Goal: Transaction & Acquisition: Download file/media

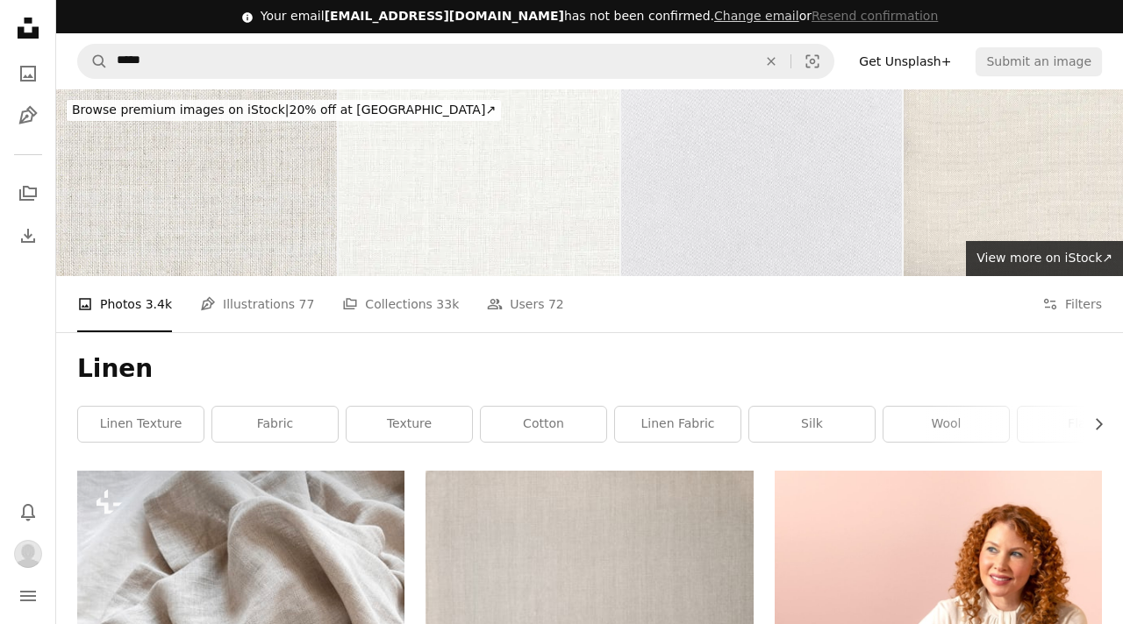
scroll to position [375, 0]
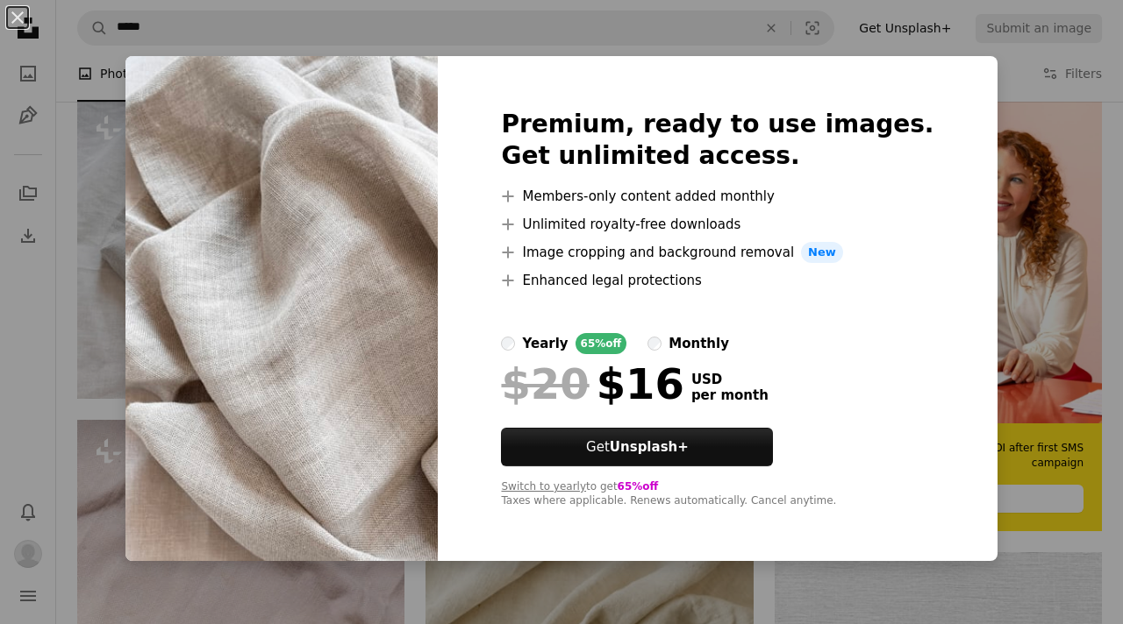
click at [168, 128] on div "An X shape Premium, ready to use images. Get unlimited access. A plus sign Memb…" at bounding box center [561, 312] width 1123 height 624
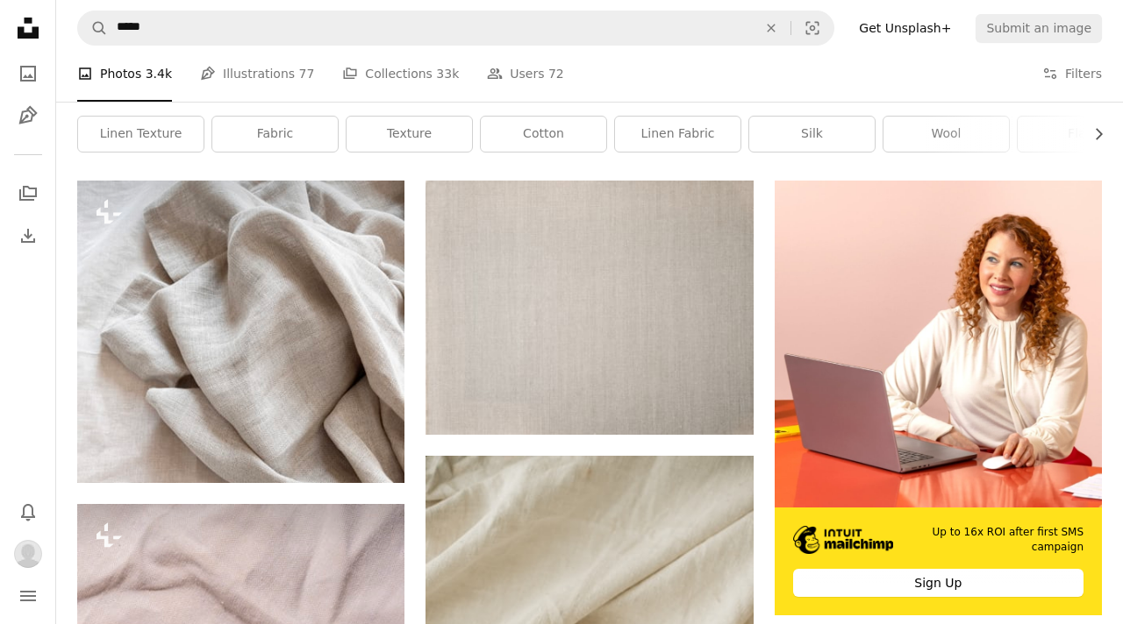
scroll to position [0, 0]
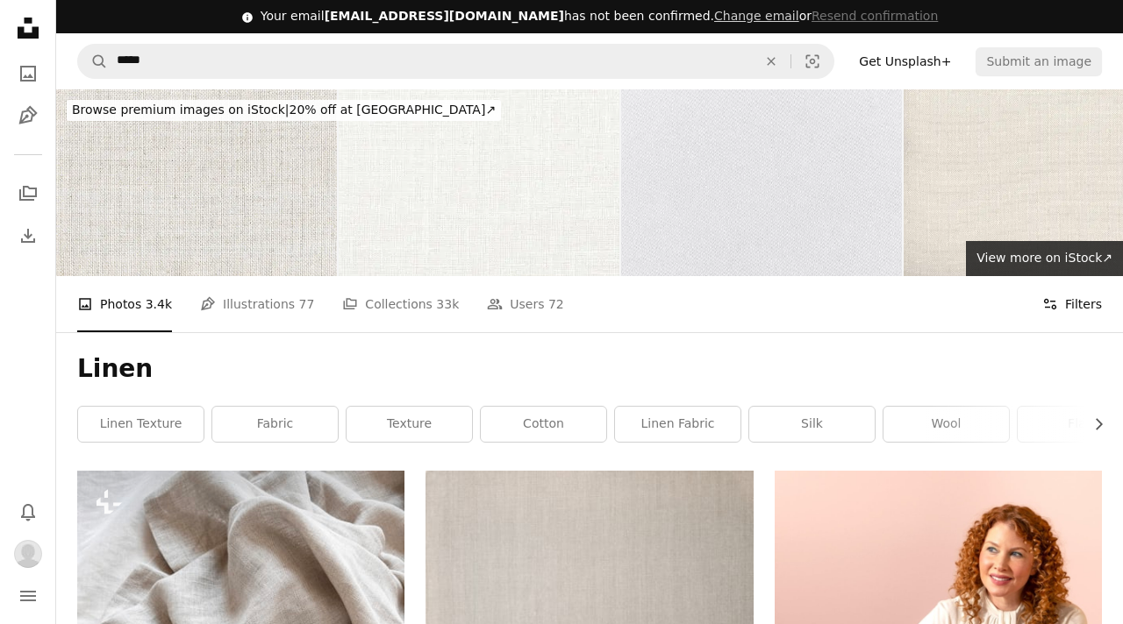
click at [1056, 298] on icon "Filters" at bounding box center [1050, 304] width 16 height 16
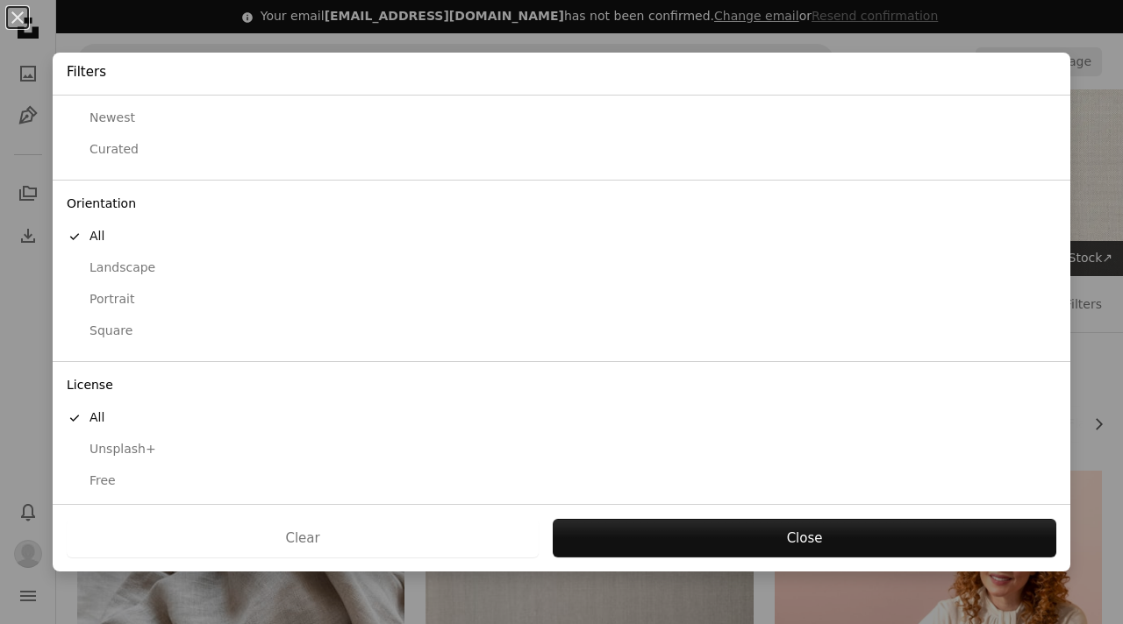
scroll to position [72, 0]
click at [108, 473] on div "Free" at bounding box center [561, 475] width 989 height 18
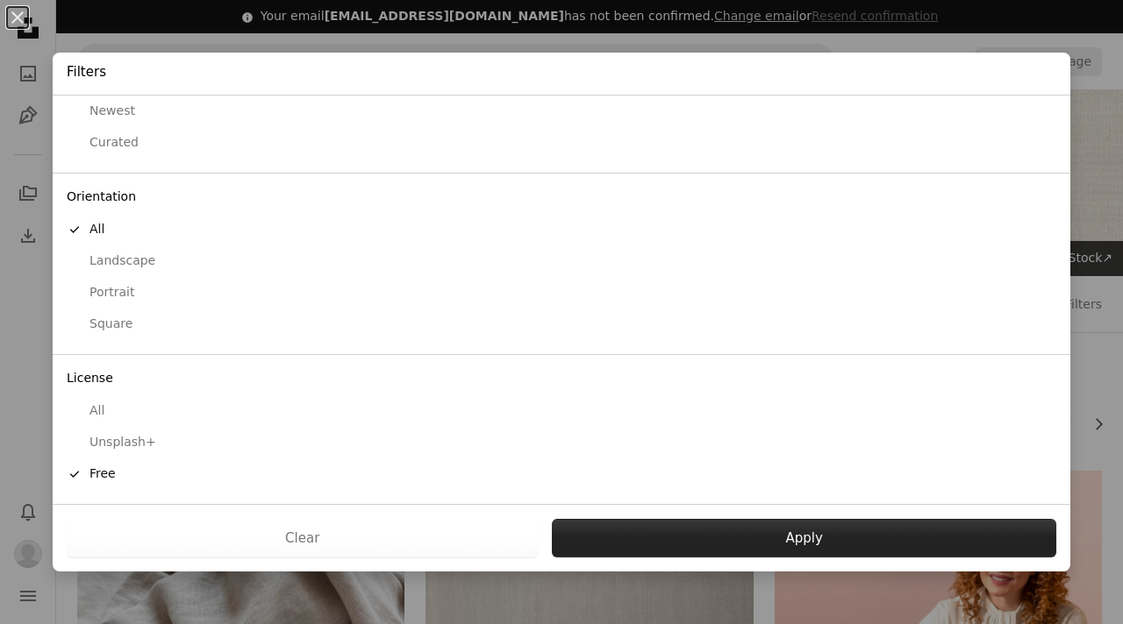
click at [667, 529] on button "Apply" at bounding box center [804, 538] width 504 height 39
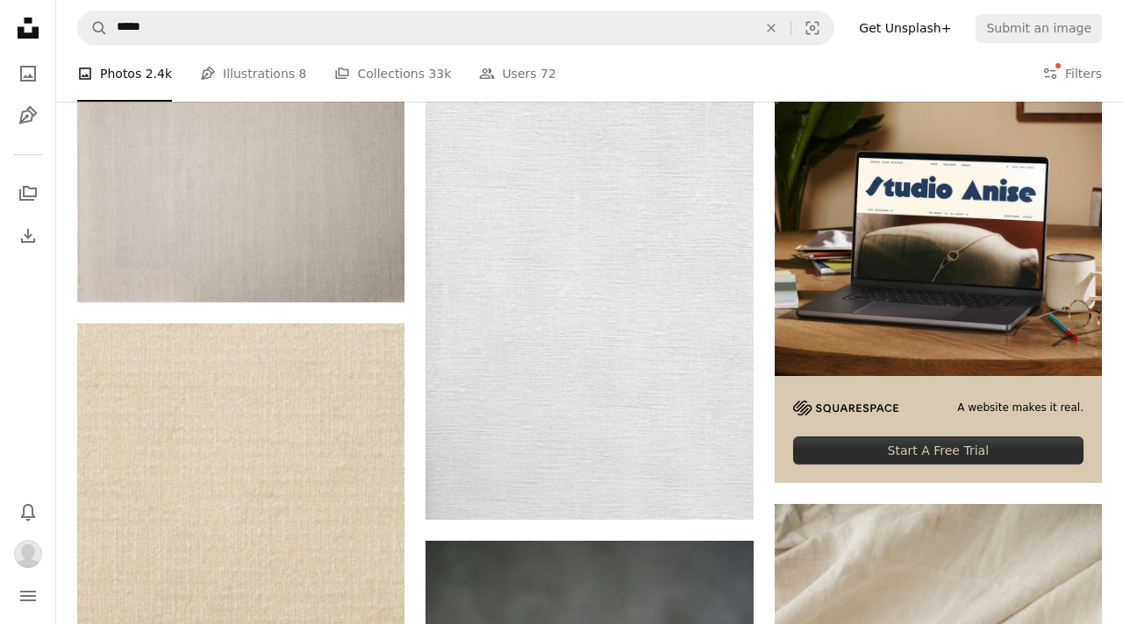
scroll to position [425, 0]
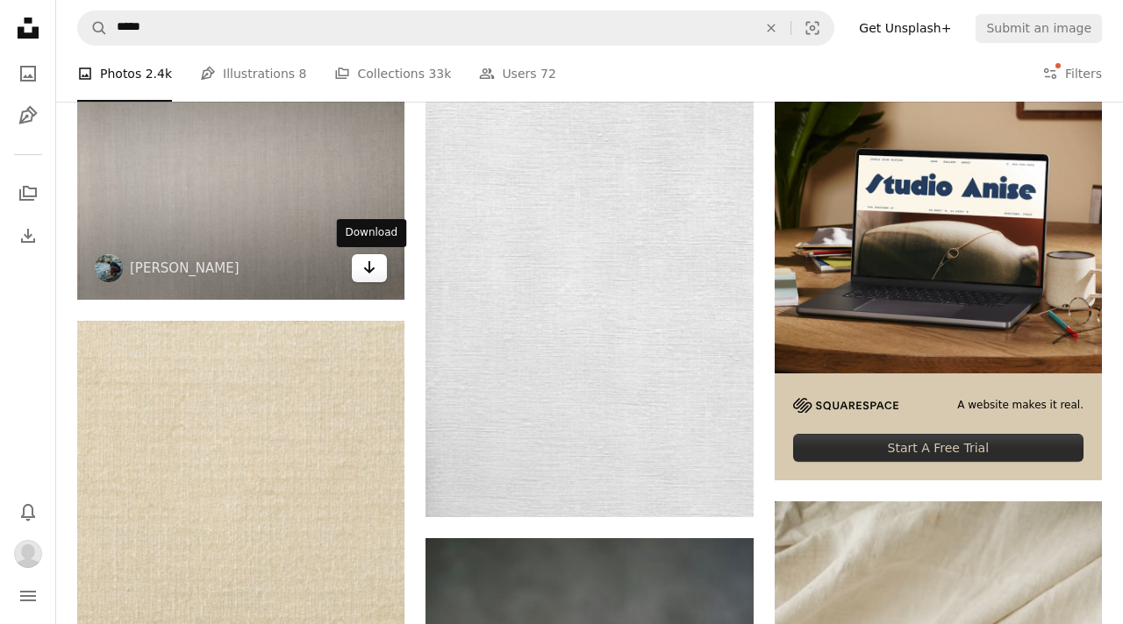
click at [372, 269] on icon "Download" at bounding box center [369, 267] width 11 height 12
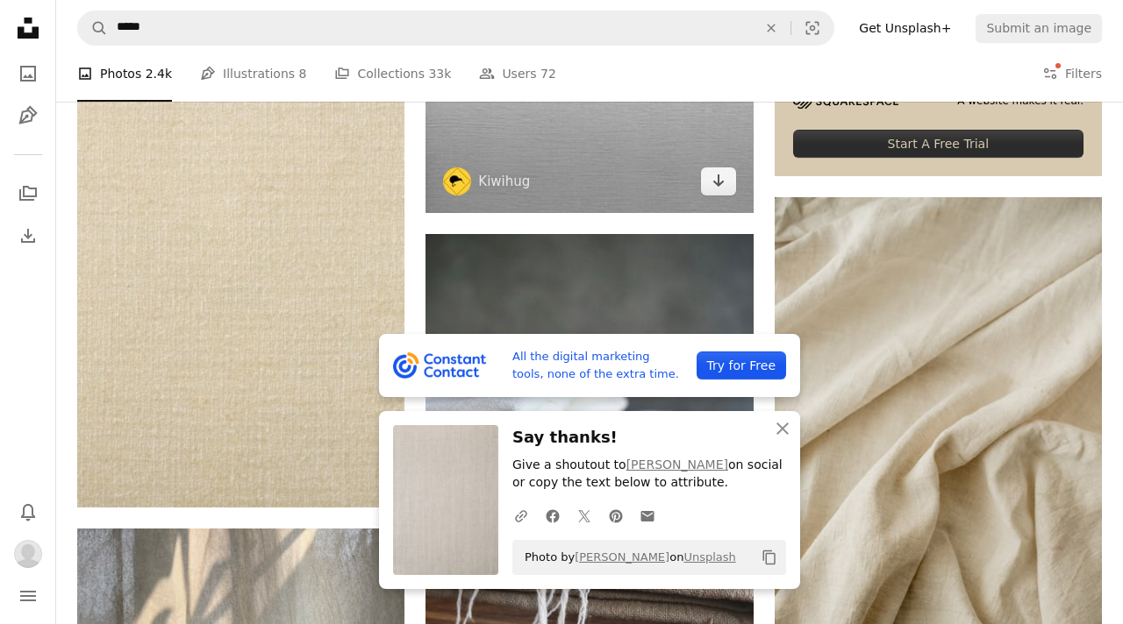
scroll to position [731, 0]
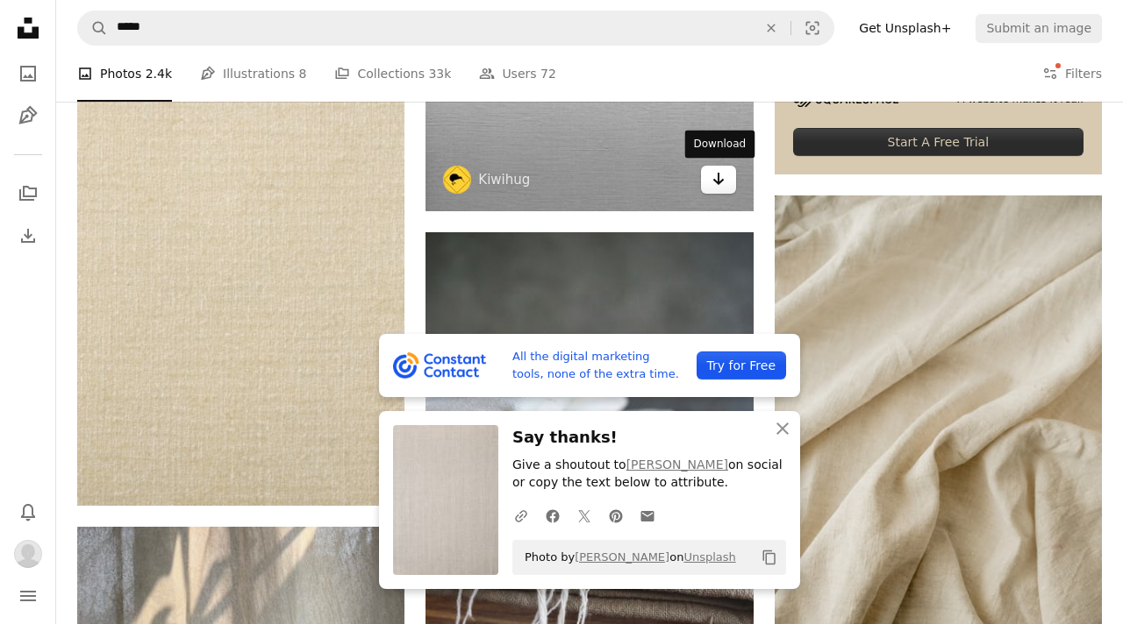
click at [713, 174] on icon "Arrow pointing down" at bounding box center [718, 178] width 14 height 21
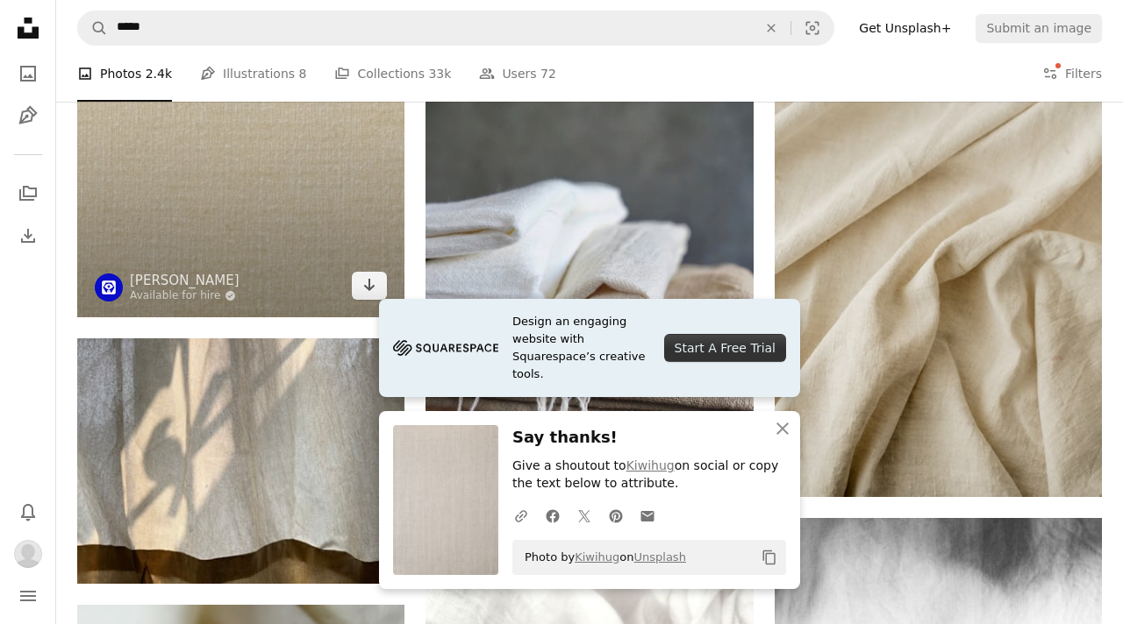
scroll to position [924, 0]
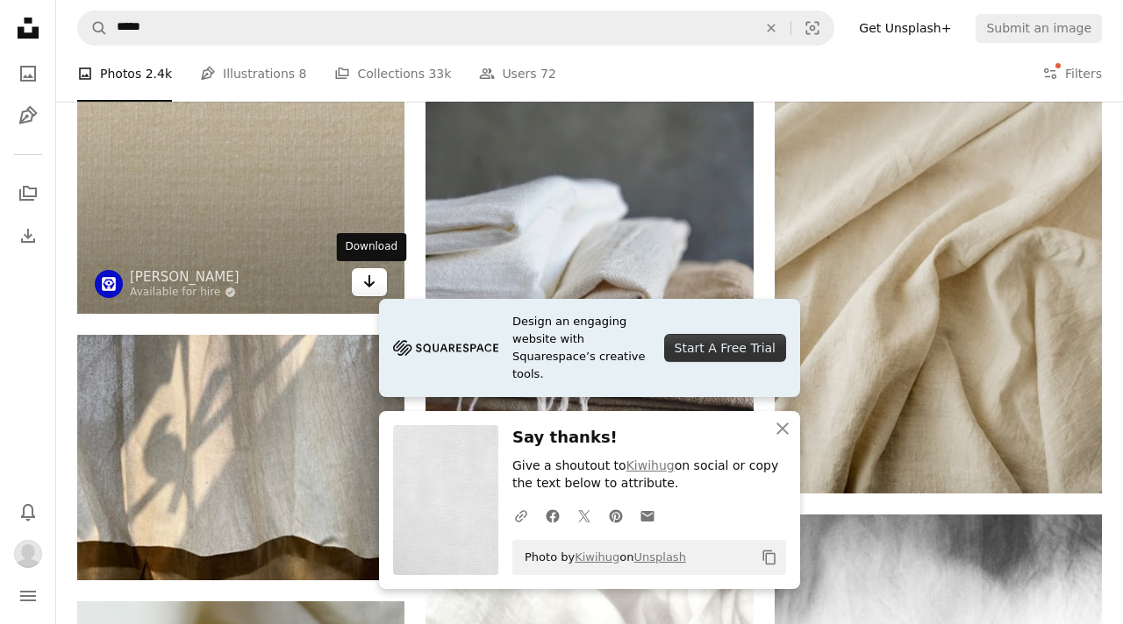
click at [364, 284] on icon "Arrow pointing down" at bounding box center [369, 281] width 14 height 21
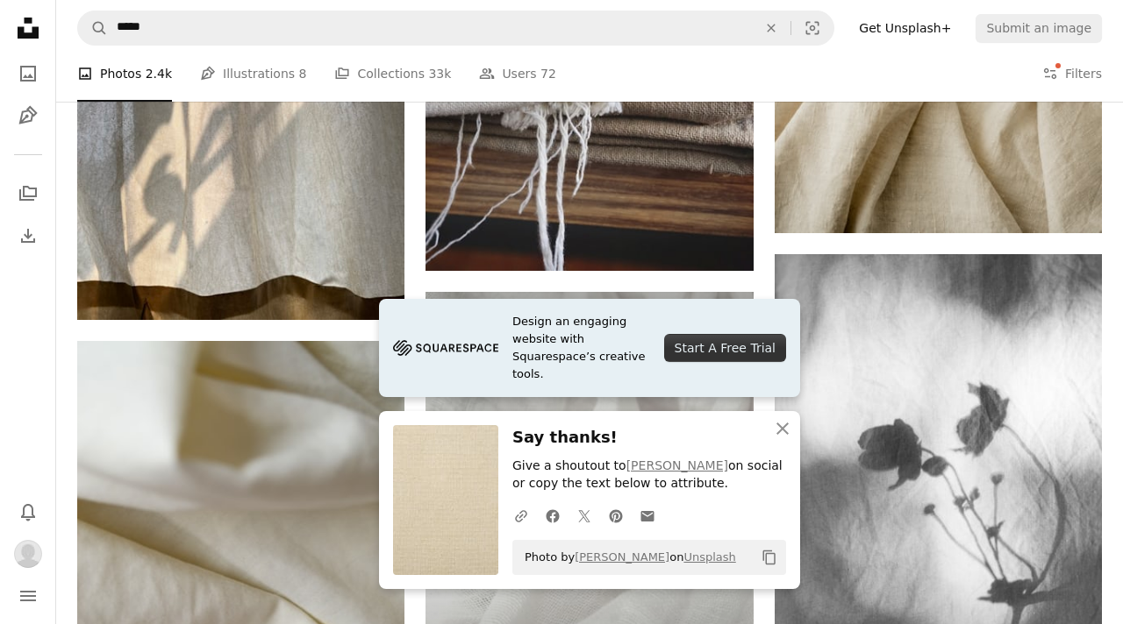
scroll to position [1179, 0]
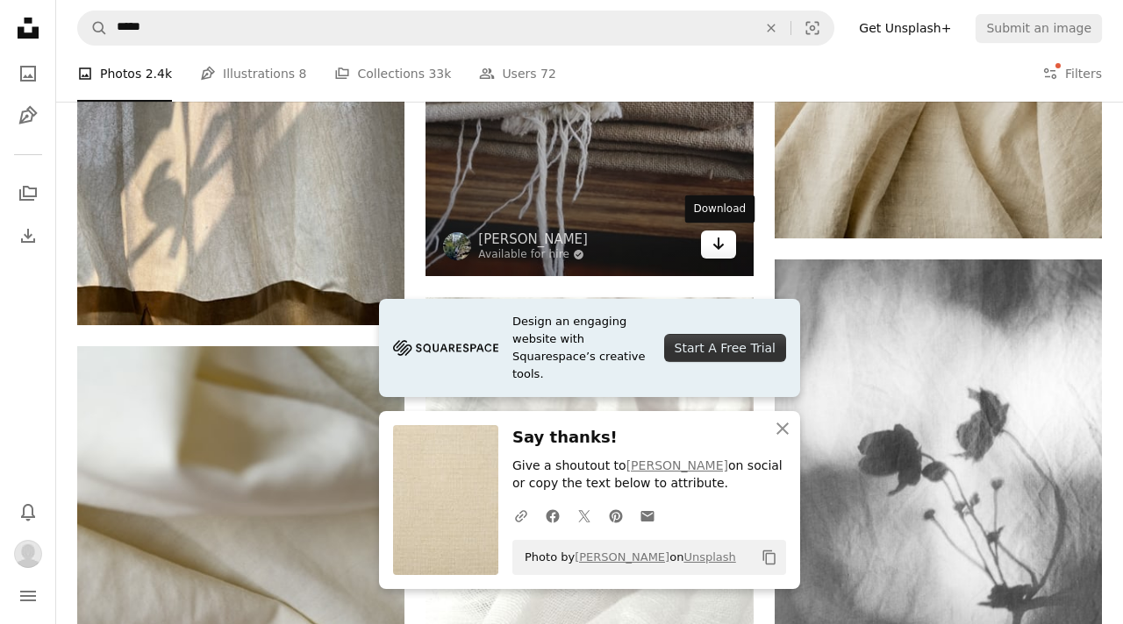
click at [724, 246] on icon "Arrow pointing down" at bounding box center [718, 243] width 14 height 21
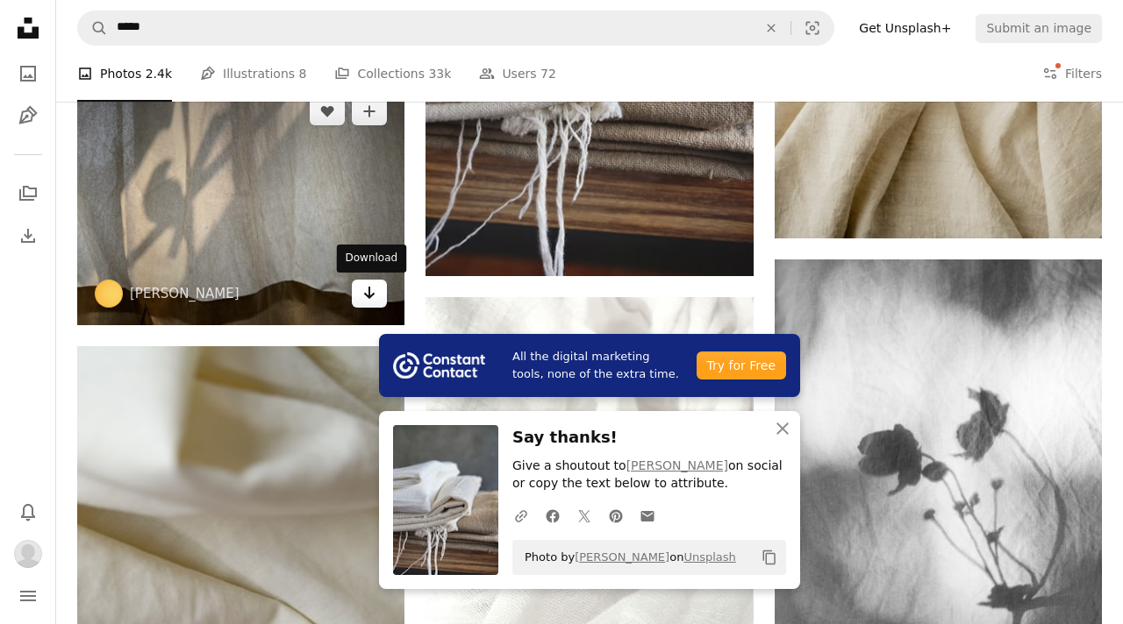
click at [367, 293] on icon "Arrow pointing down" at bounding box center [369, 292] width 14 height 21
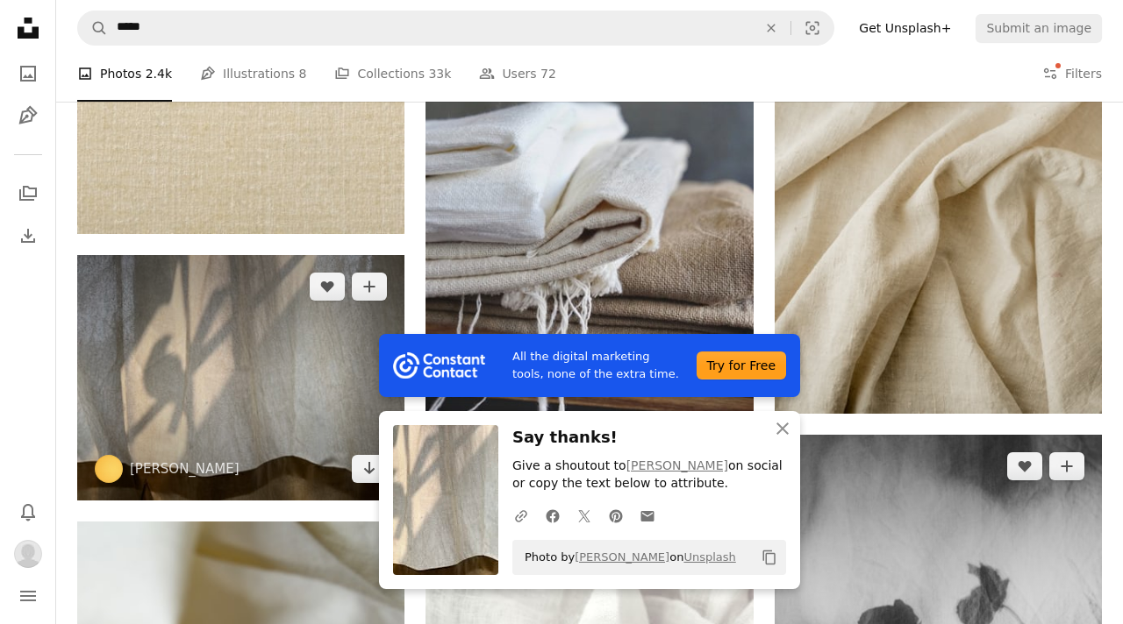
scroll to position [976, 0]
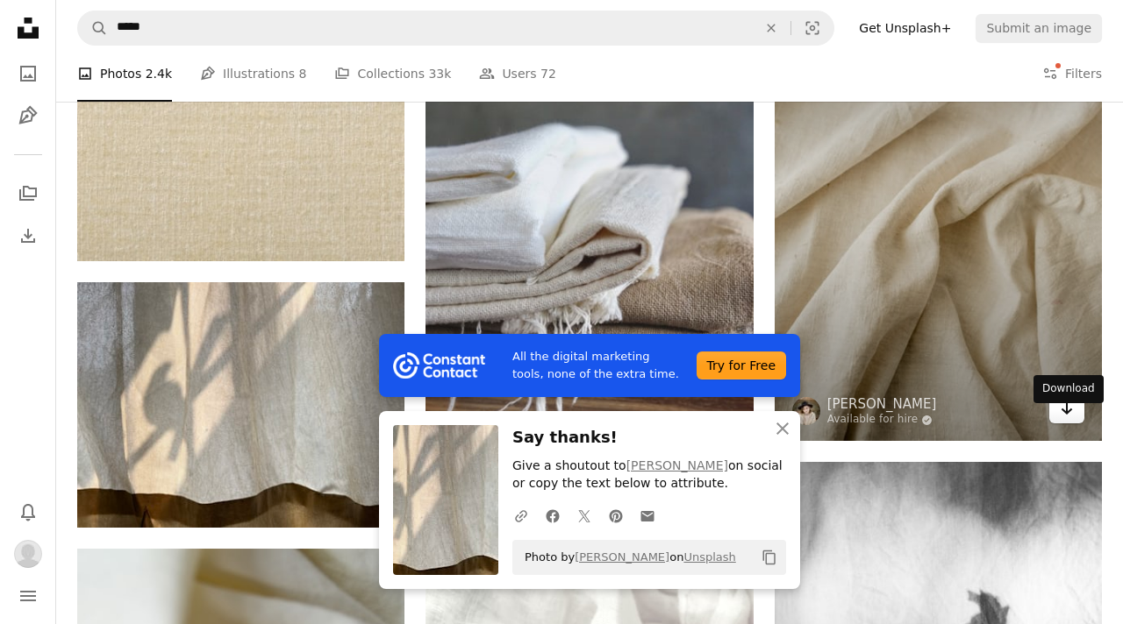
click at [1071, 419] on icon "Arrow pointing down" at bounding box center [1067, 408] width 14 height 21
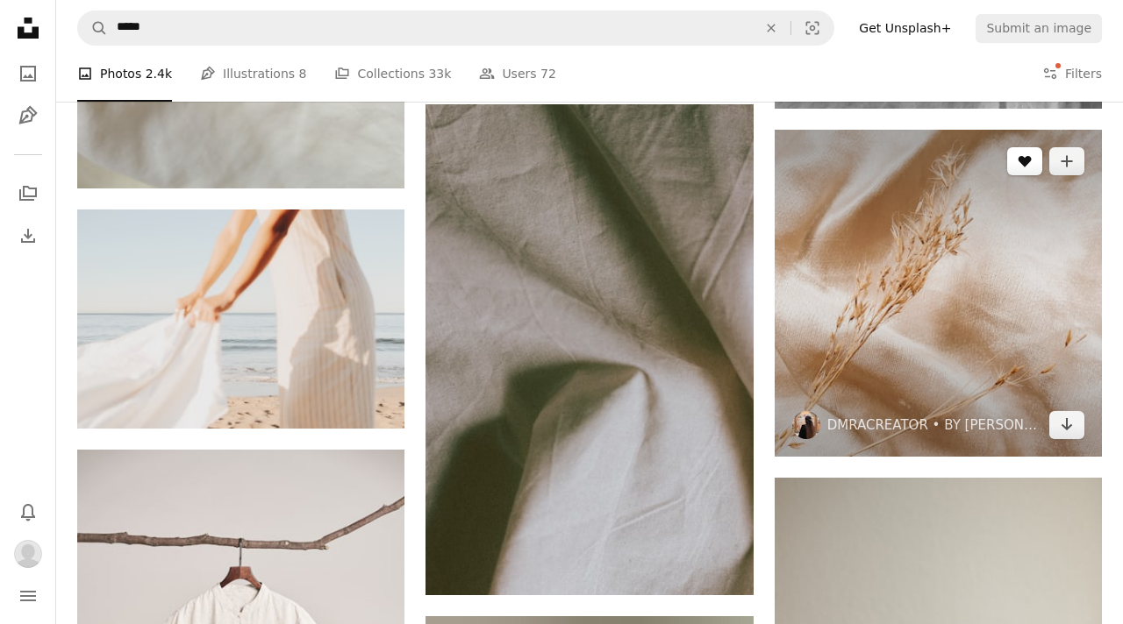
scroll to position [1837, 0]
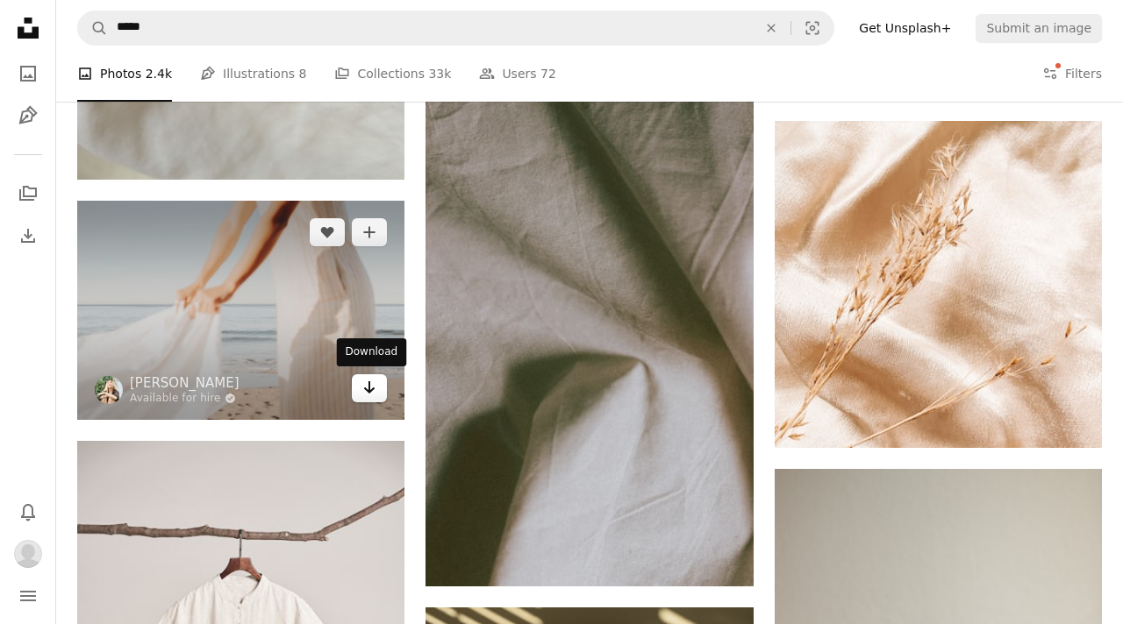
click at [367, 383] on icon "Arrow pointing down" at bounding box center [369, 387] width 14 height 21
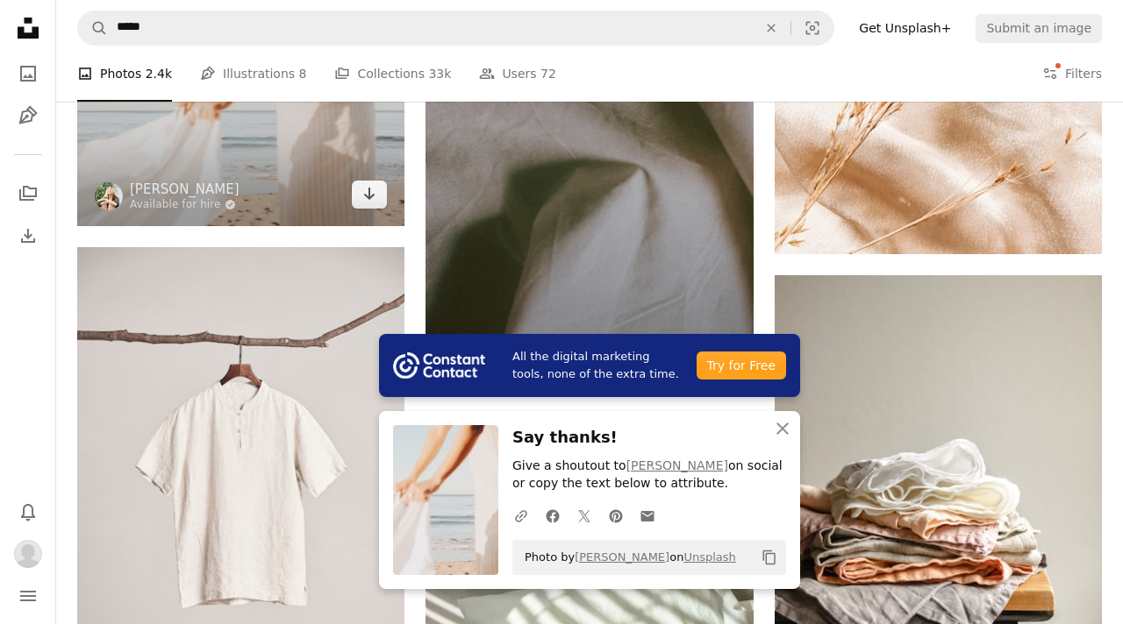
scroll to position [2030, 0]
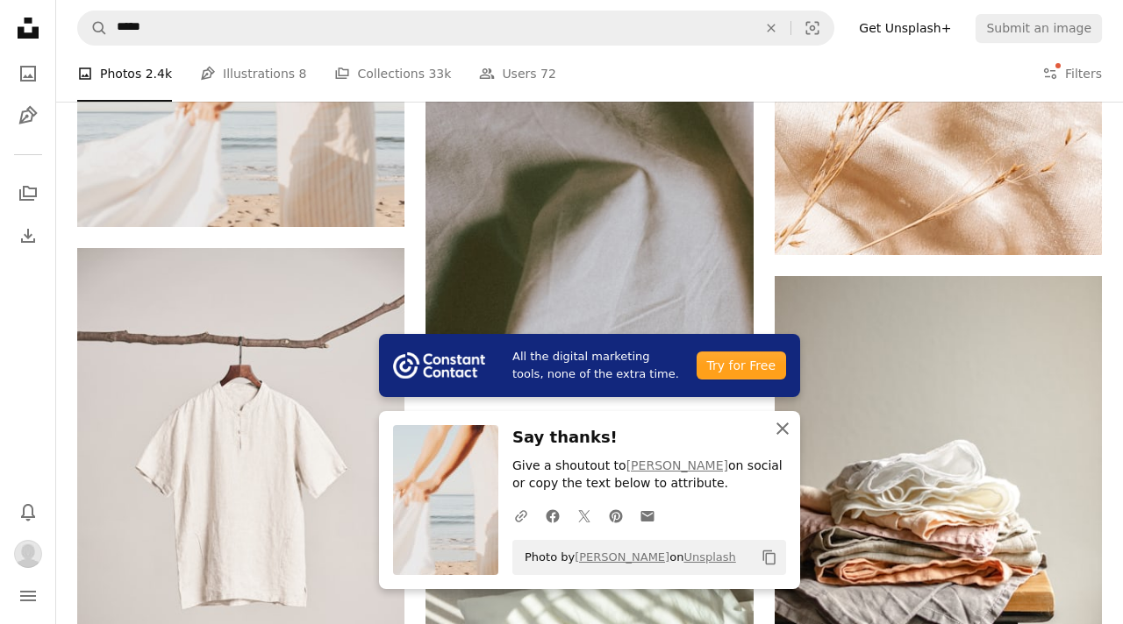
click at [781, 427] on icon "button" at bounding box center [782, 429] width 12 height 12
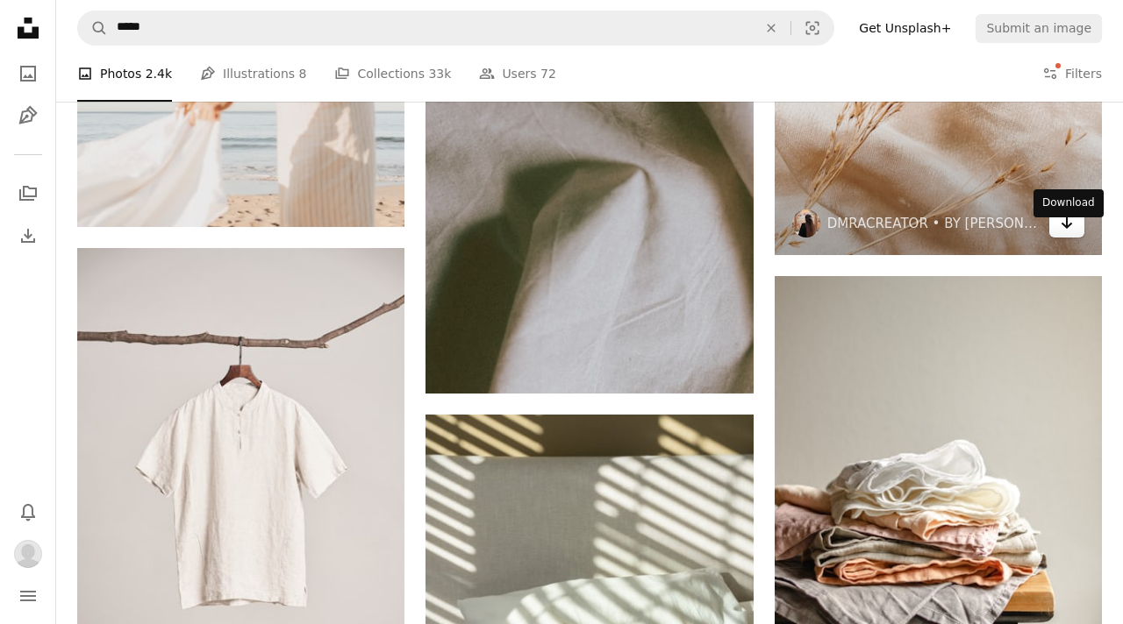
click at [1063, 233] on icon "Arrow pointing down" at bounding box center [1067, 222] width 14 height 21
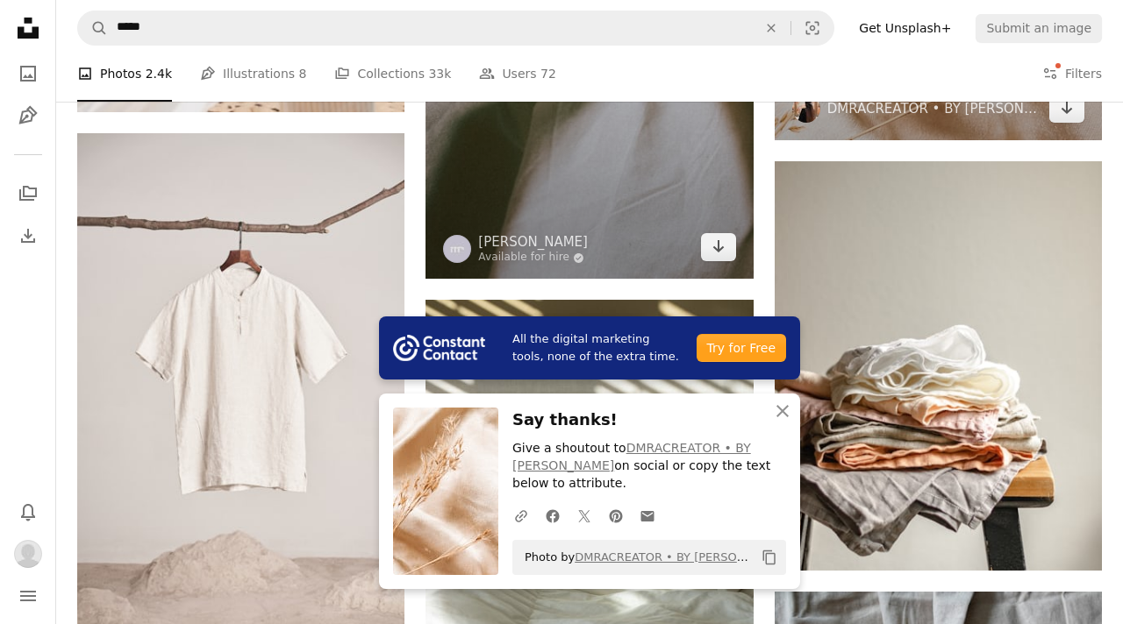
scroll to position [2148, 0]
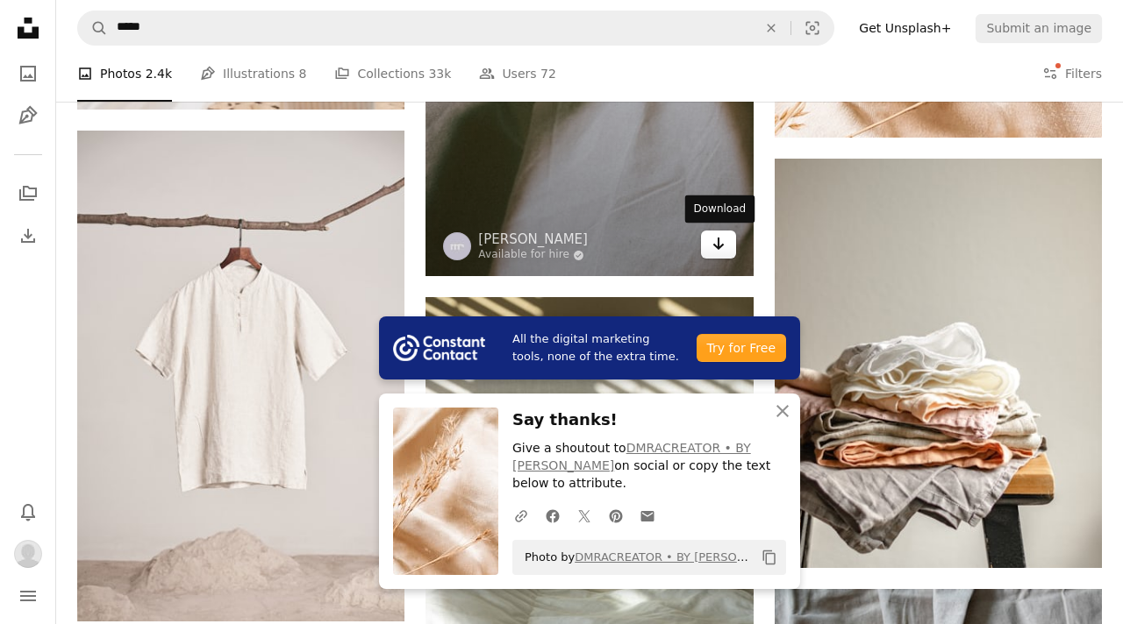
click at [717, 242] on icon "Download" at bounding box center [717, 244] width 11 height 12
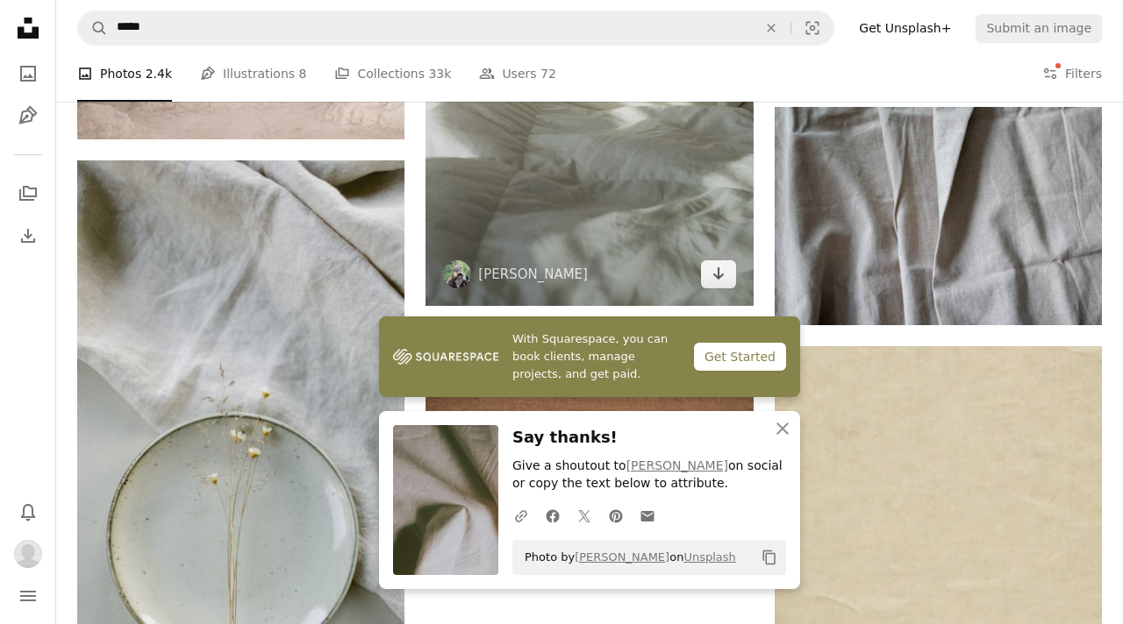
scroll to position [2637, 0]
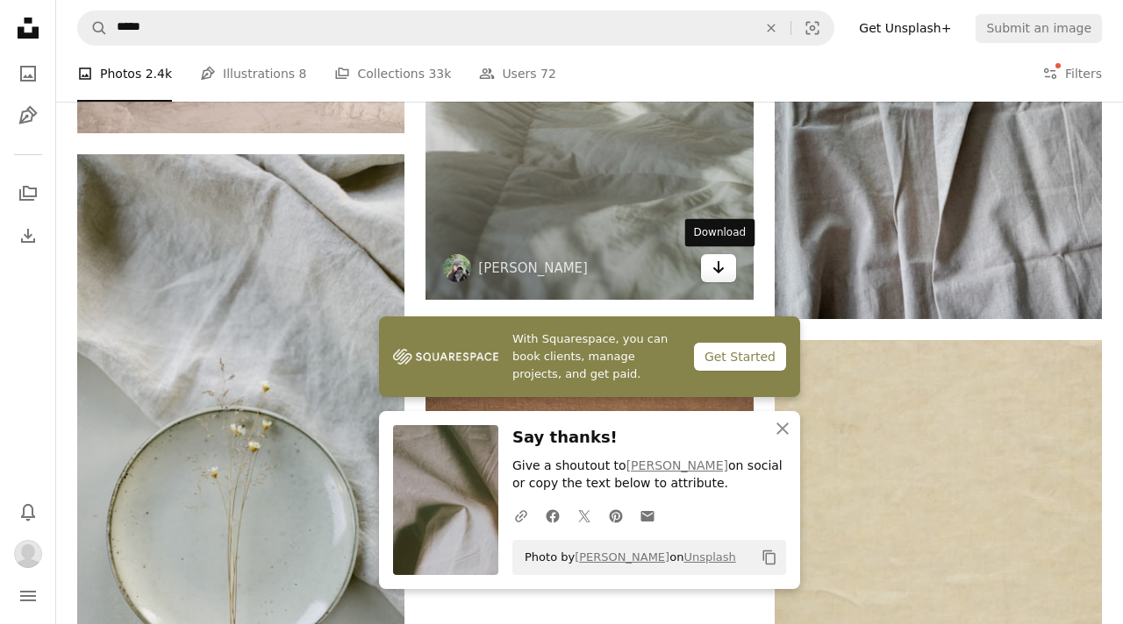
click at [713, 266] on icon "Arrow pointing down" at bounding box center [718, 267] width 14 height 21
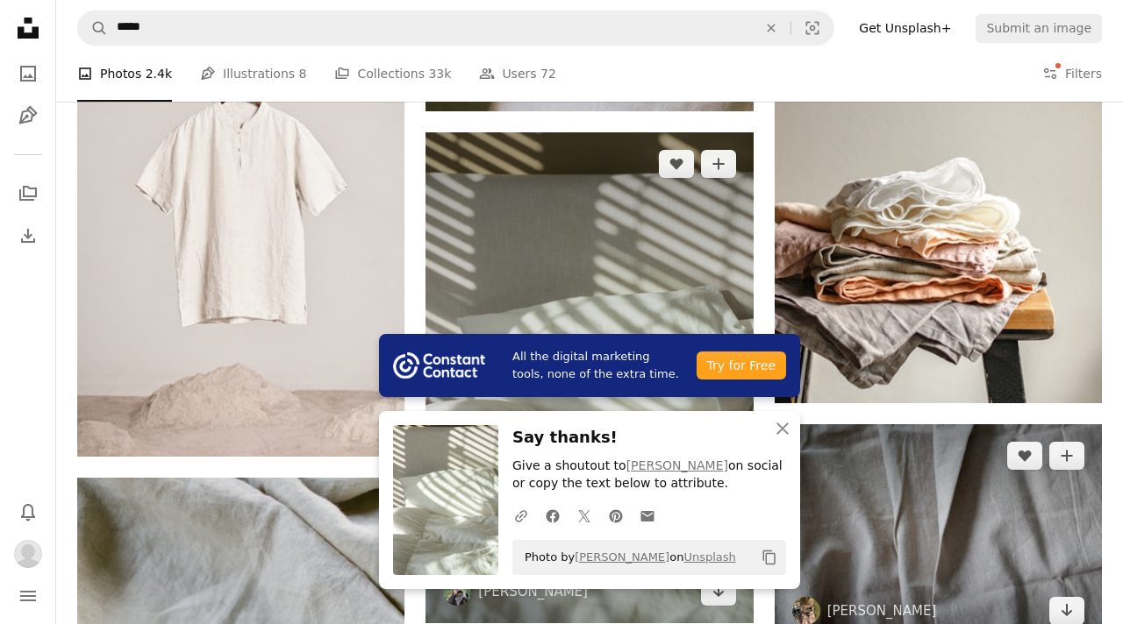
scroll to position [2315, 0]
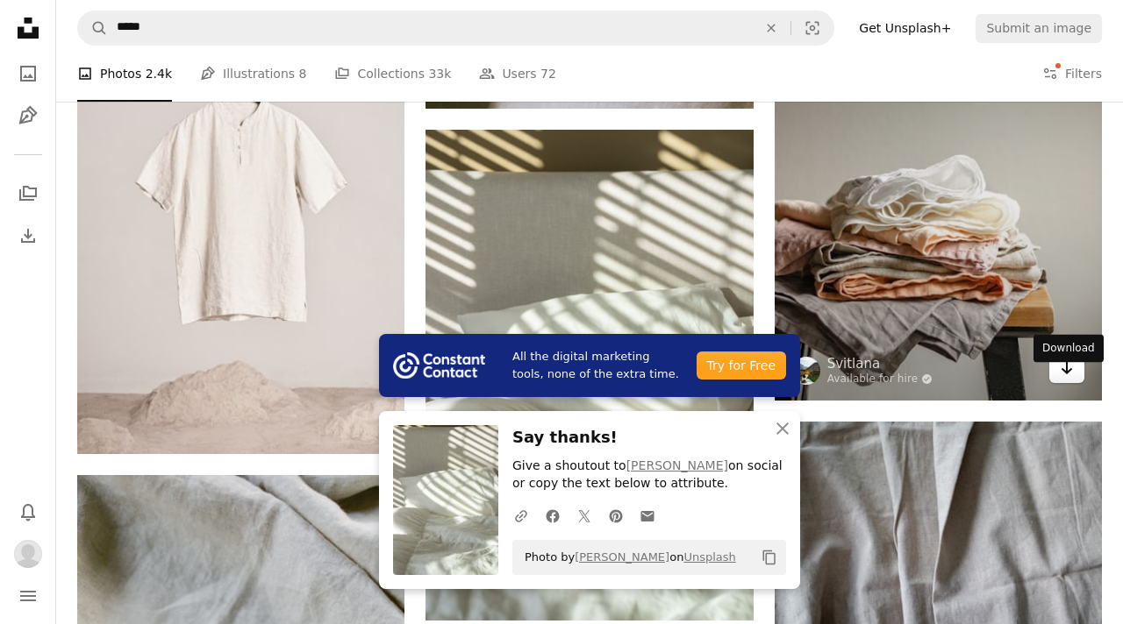
click at [1060, 379] on icon "Arrow pointing down" at bounding box center [1067, 368] width 14 height 21
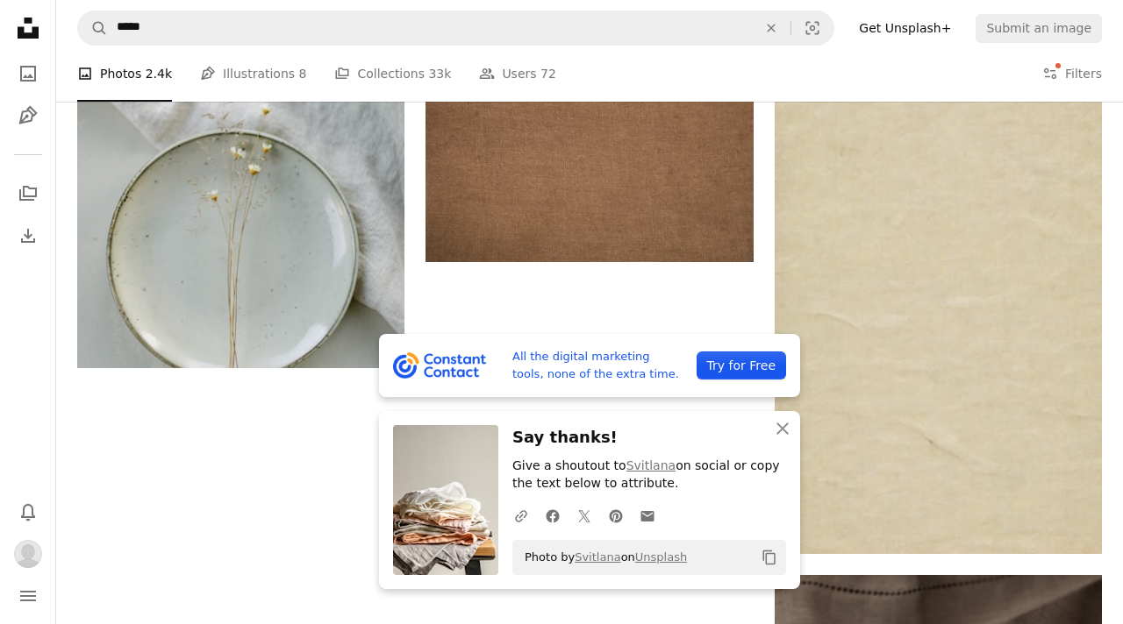
scroll to position [2918, 0]
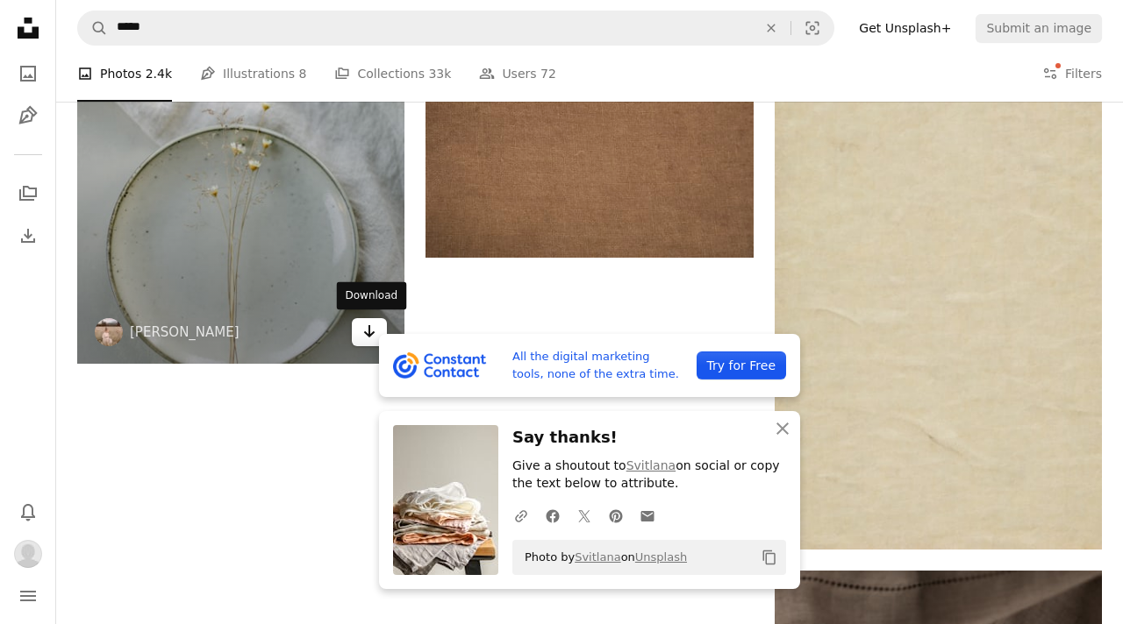
click at [365, 328] on icon "Arrow pointing down" at bounding box center [369, 331] width 14 height 21
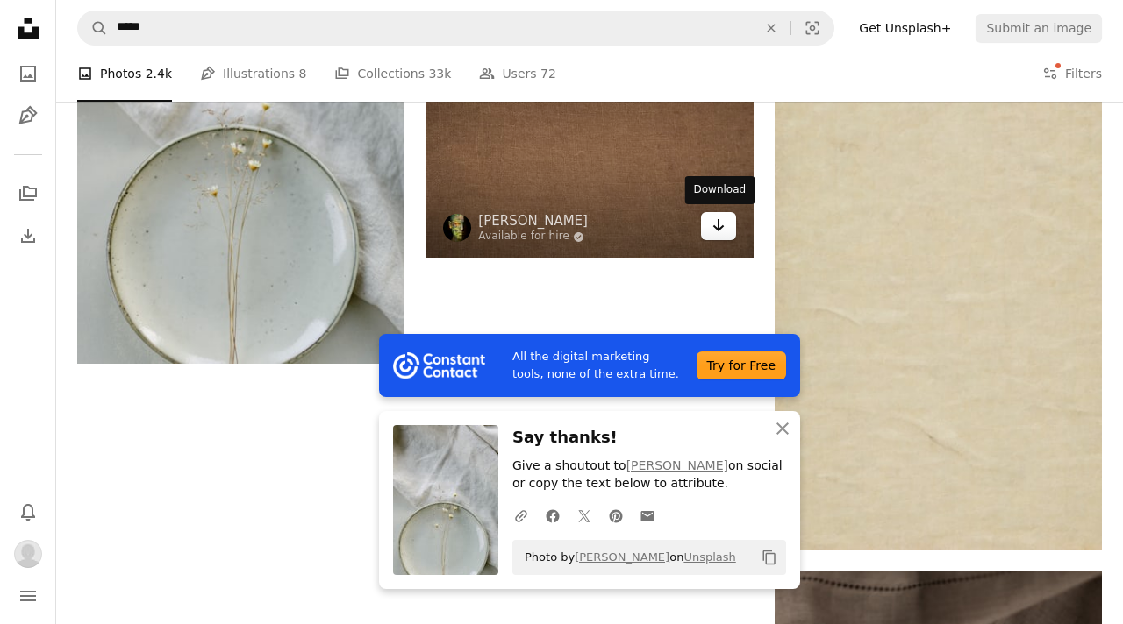
click at [722, 230] on icon "Arrow pointing down" at bounding box center [718, 225] width 14 height 21
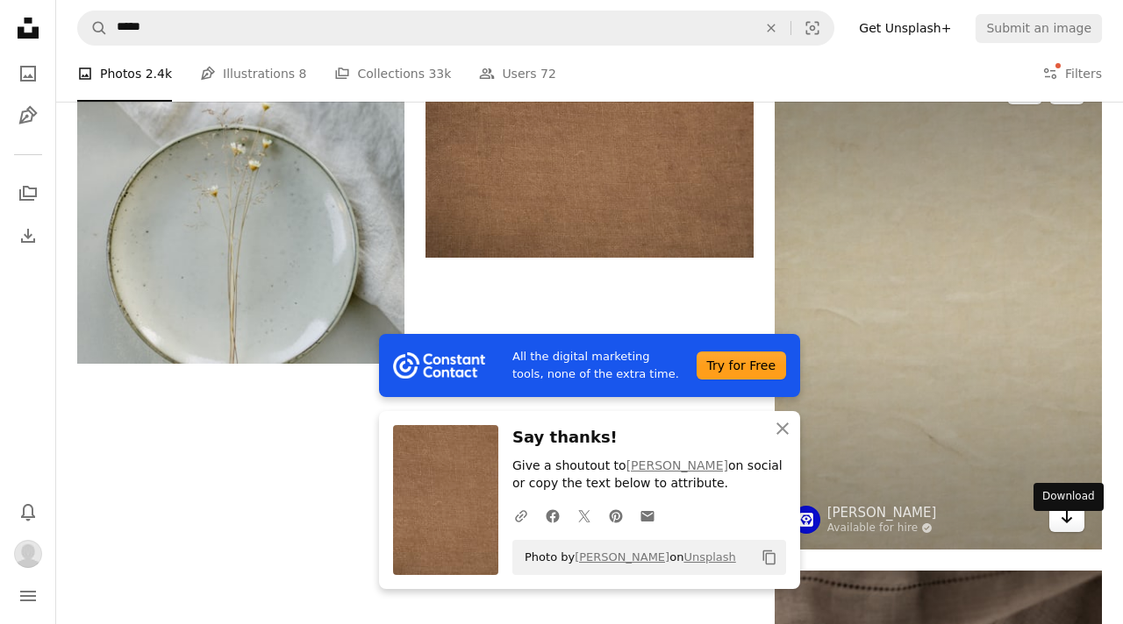
click at [1061, 528] on icon "Arrow pointing down" at bounding box center [1067, 517] width 14 height 21
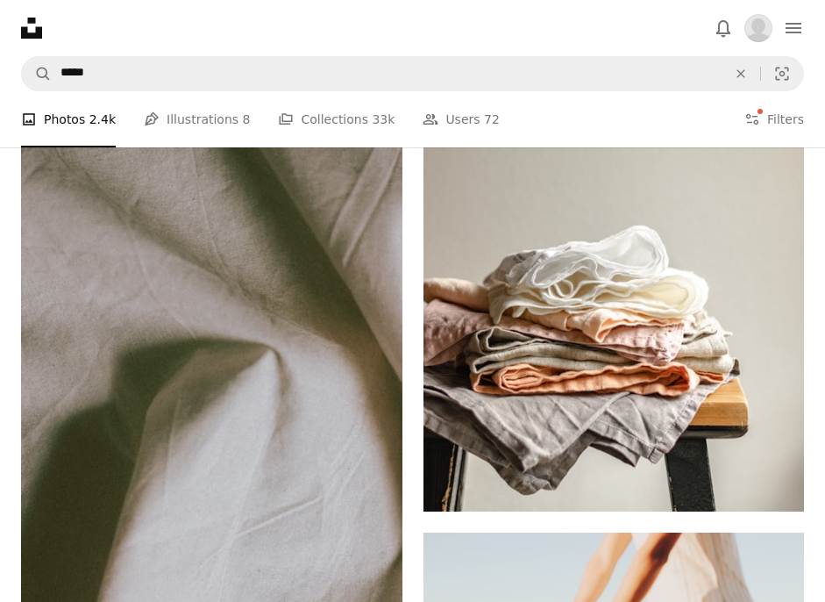
scroll to position [6124, 0]
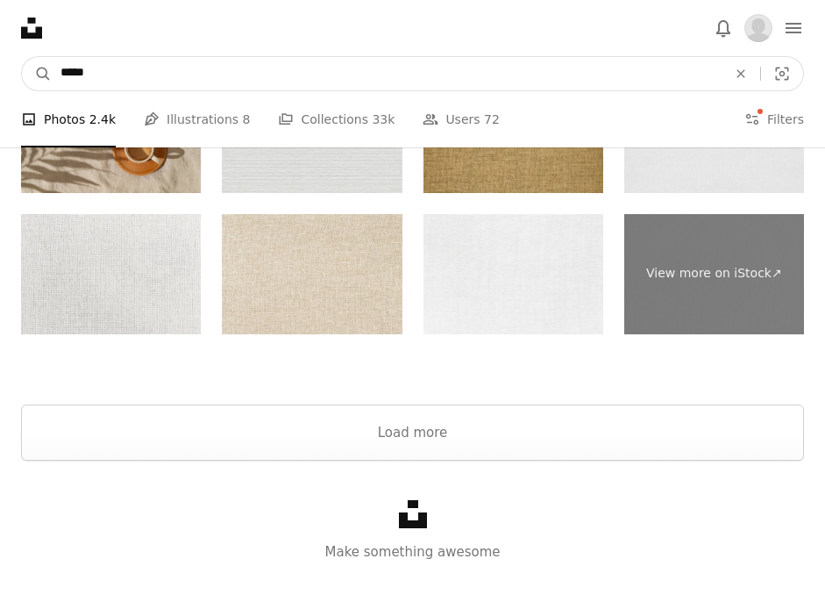
click at [447, 67] on input "*****" at bounding box center [387, 73] width 670 height 33
type input "**********"
click at [22, 57] on button "A magnifying glass" at bounding box center [37, 73] width 30 height 33
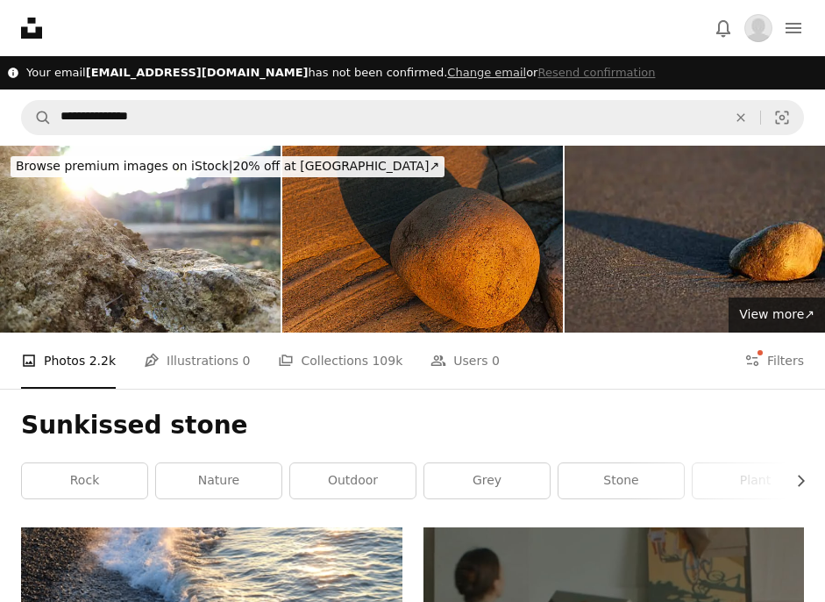
click at [399, 239] on img at bounding box center [422, 239] width 281 height 187
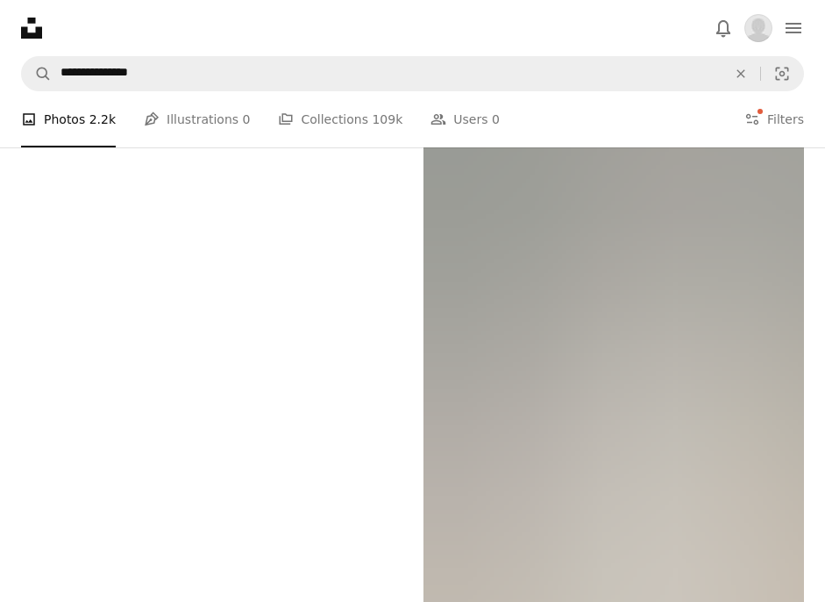
scroll to position [4268, 0]
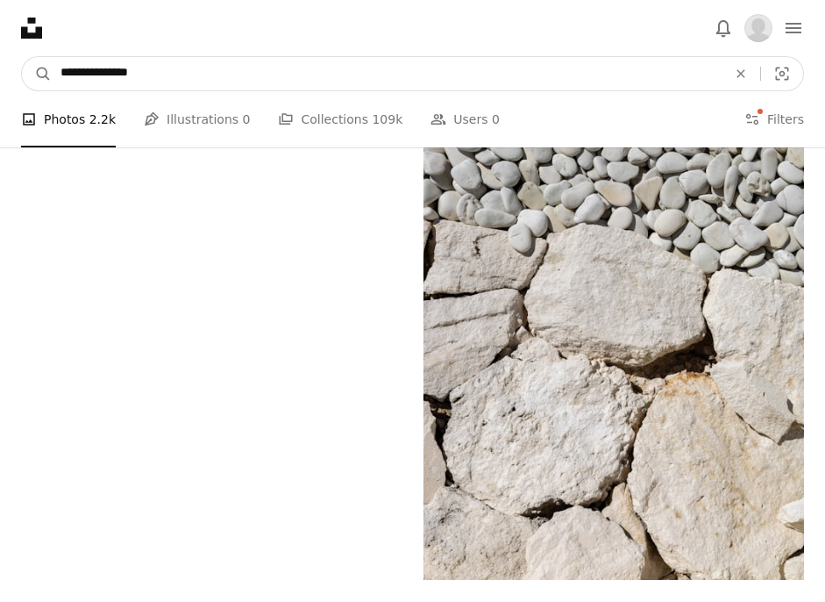
click at [89, 65] on input "**********" at bounding box center [387, 73] width 670 height 33
type input "**********"
click button "A magnifying glass" at bounding box center [37, 73] width 30 height 33
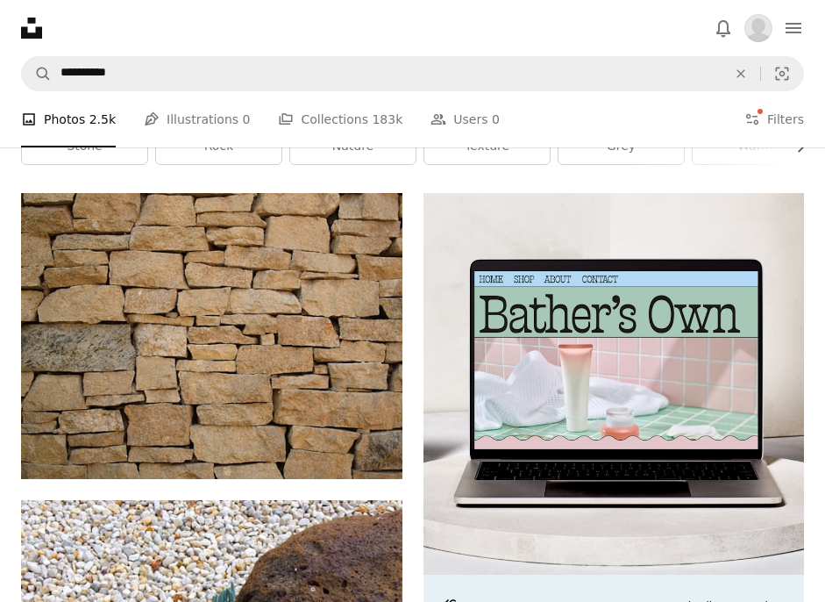
scroll to position [331, 0]
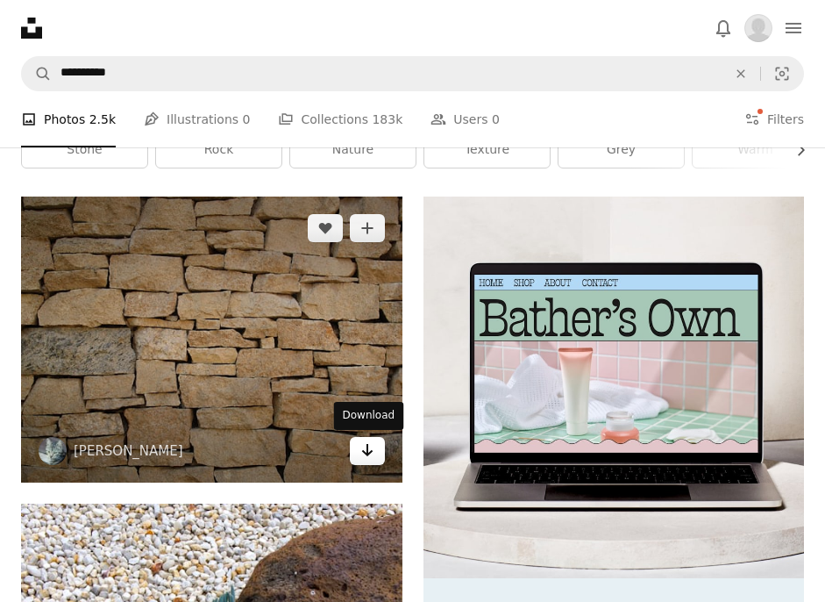
click at [367, 448] on icon "Download" at bounding box center [366, 450] width 11 height 12
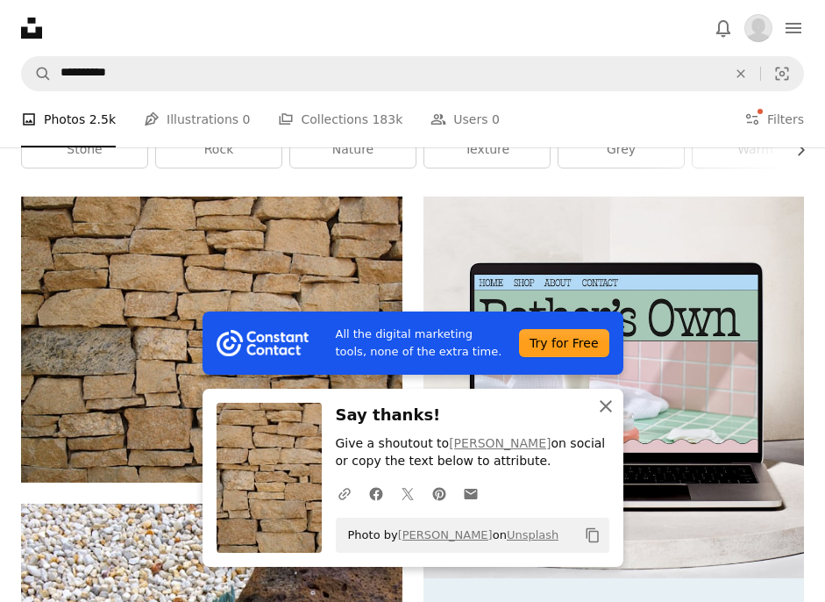
click at [605, 406] on icon "button" at bounding box center [606, 406] width 12 height 12
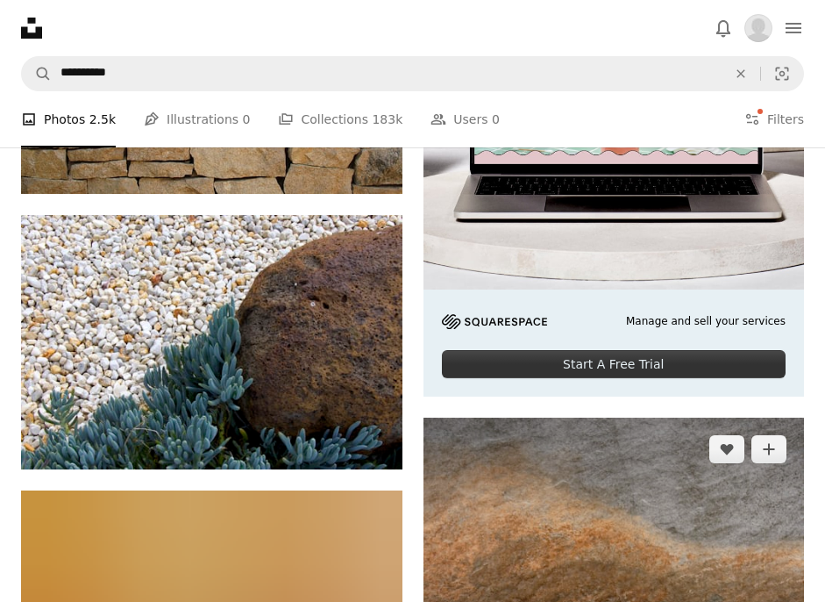
scroll to position [613, 0]
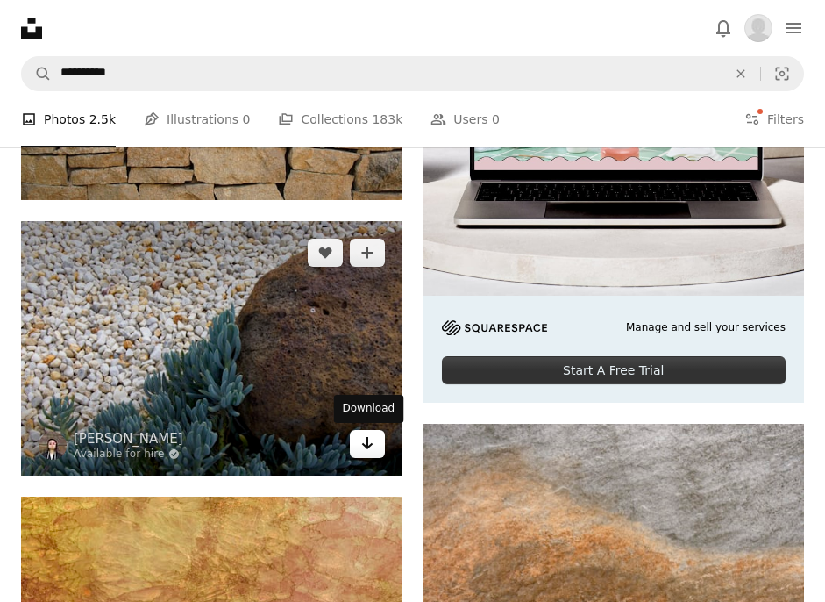
click at [372, 446] on icon "Arrow pointing down" at bounding box center [367, 442] width 14 height 21
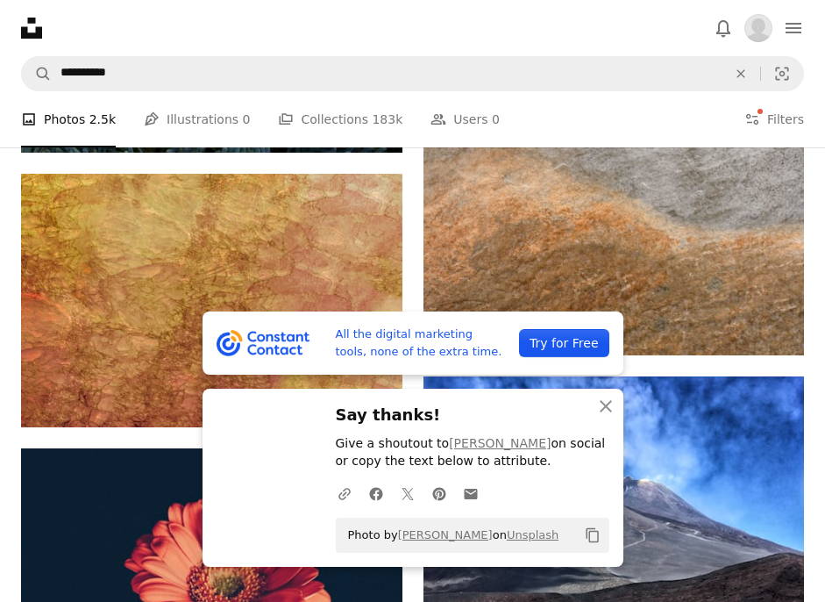
scroll to position [937, 0]
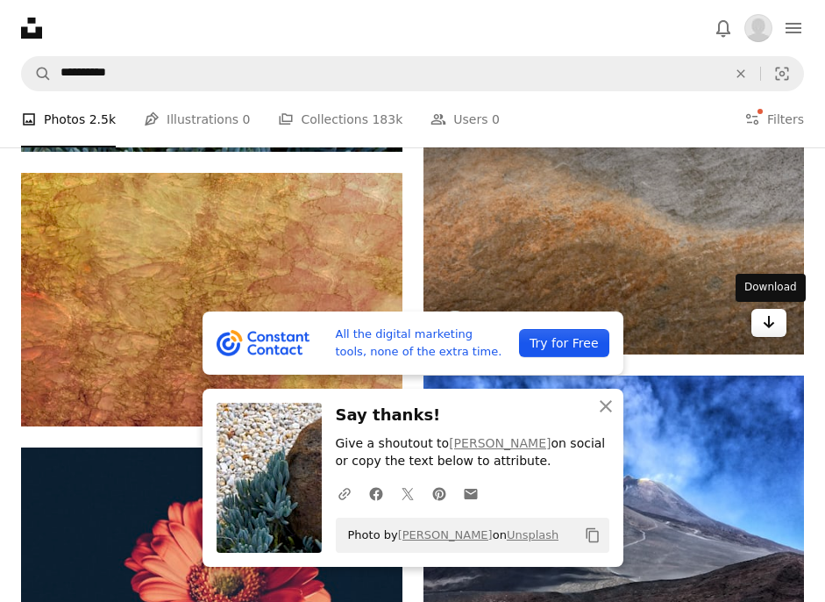
click at [766, 323] on icon "Download" at bounding box center [769, 322] width 11 height 12
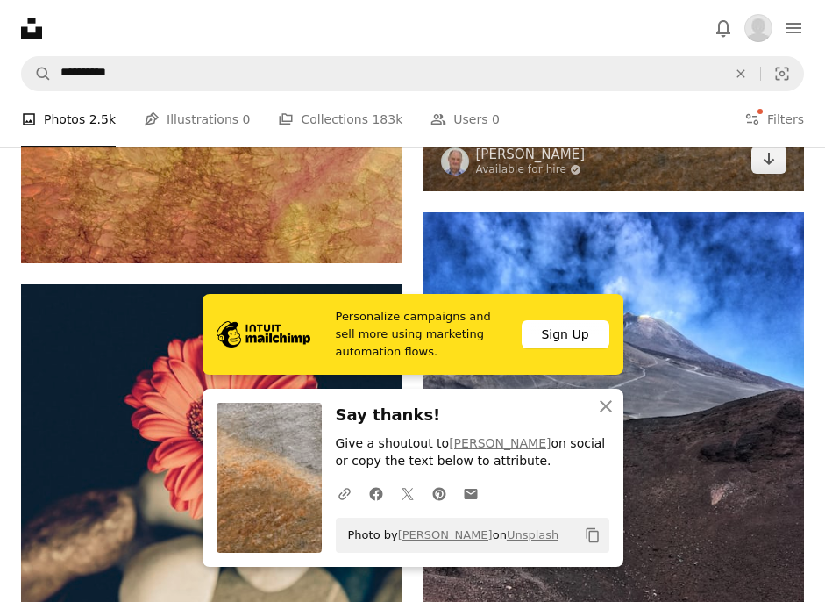
scroll to position [1105, 0]
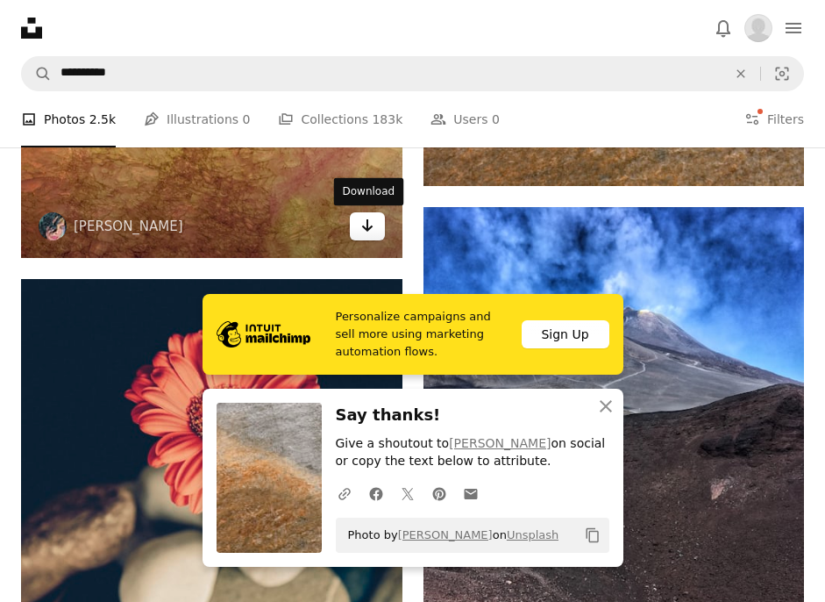
click at [369, 229] on icon "Arrow pointing down" at bounding box center [367, 225] width 14 height 21
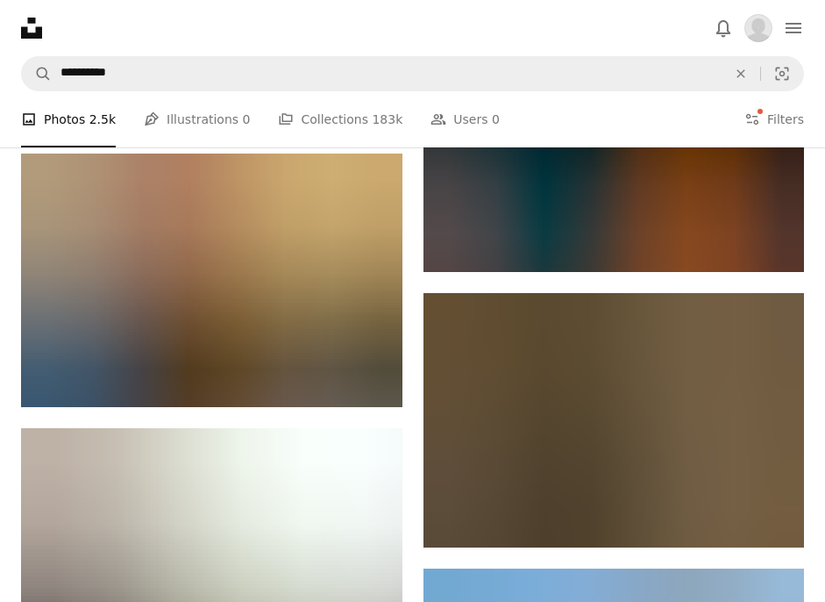
scroll to position [1824, 0]
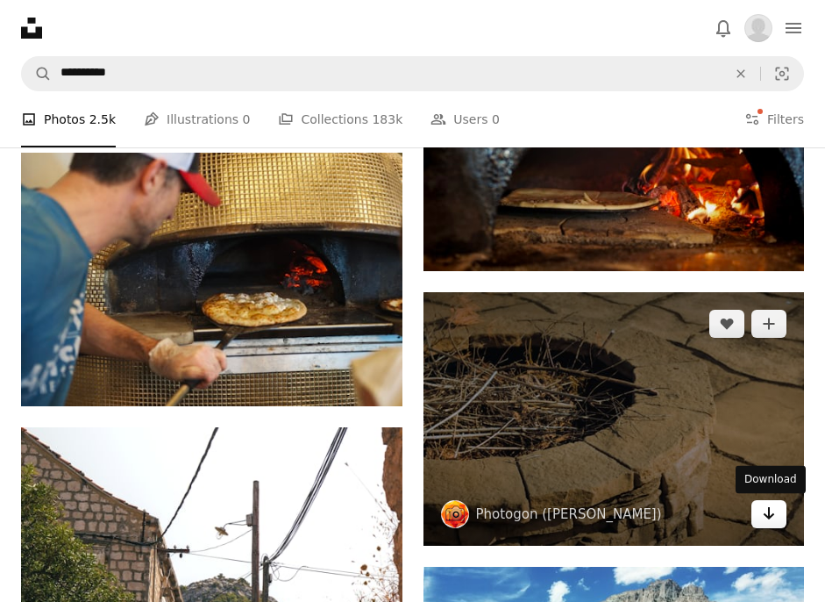
click at [769, 512] on icon "Download" at bounding box center [769, 513] width 11 height 12
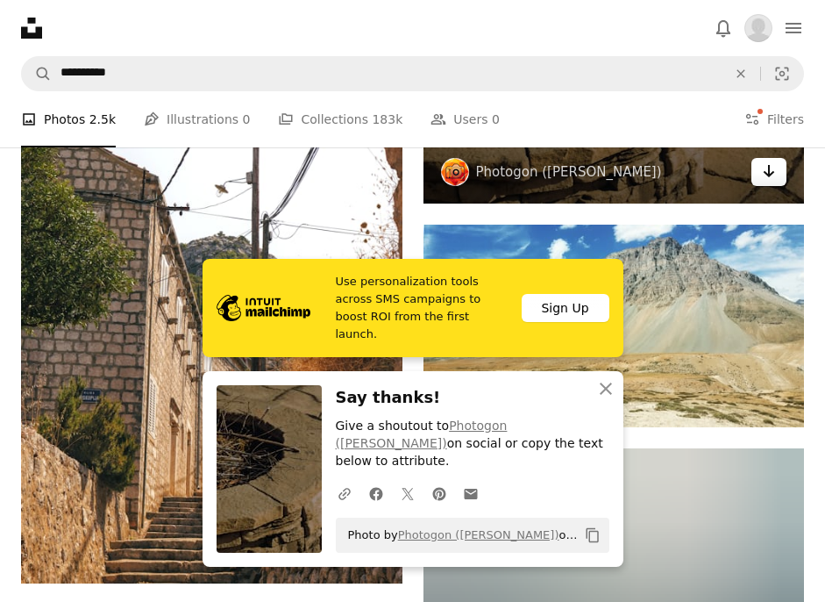
scroll to position [2168, 0]
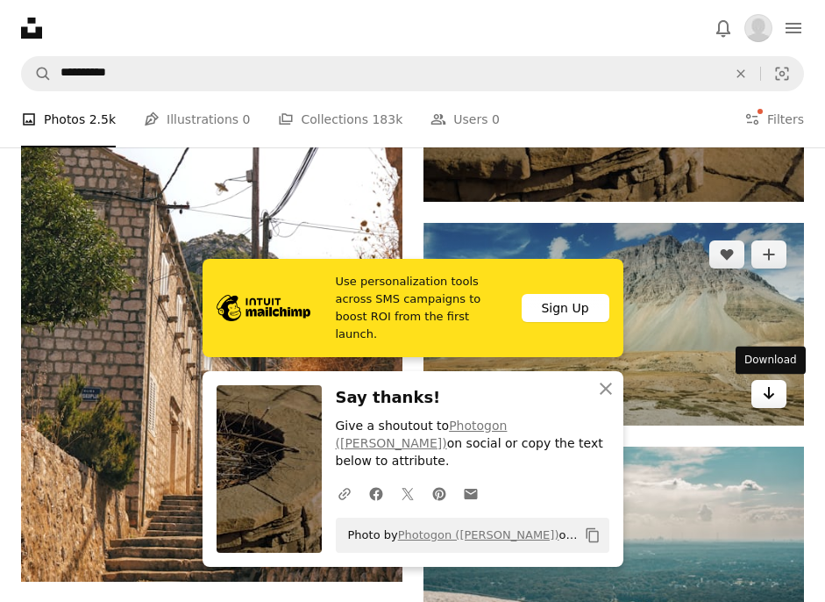
click at [766, 394] on icon "Arrow pointing down" at bounding box center [769, 392] width 14 height 21
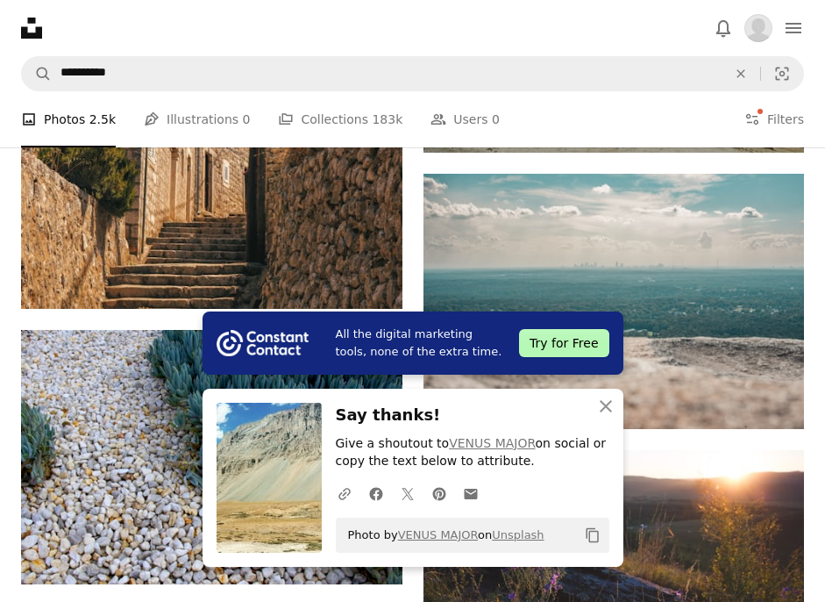
scroll to position [2444, 0]
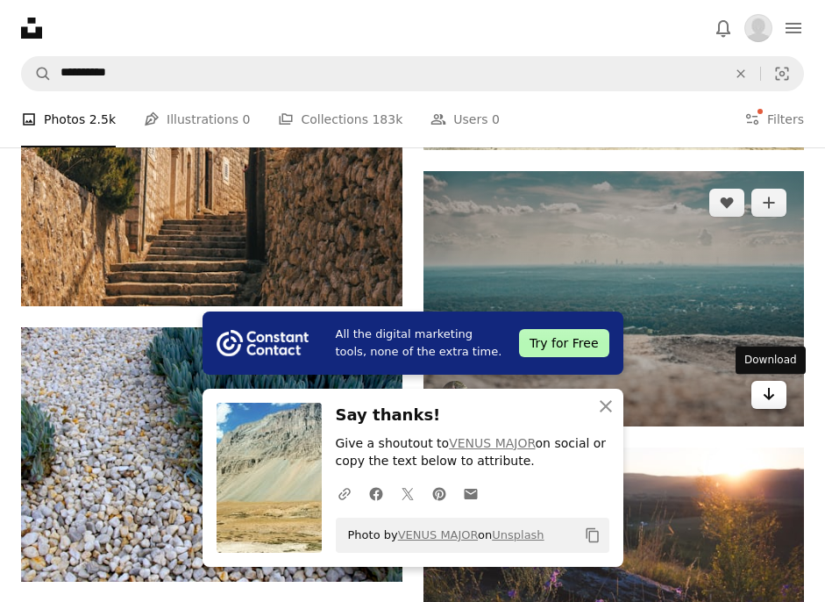
click at [767, 393] on icon "Arrow pointing down" at bounding box center [769, 393] width 14 height 21
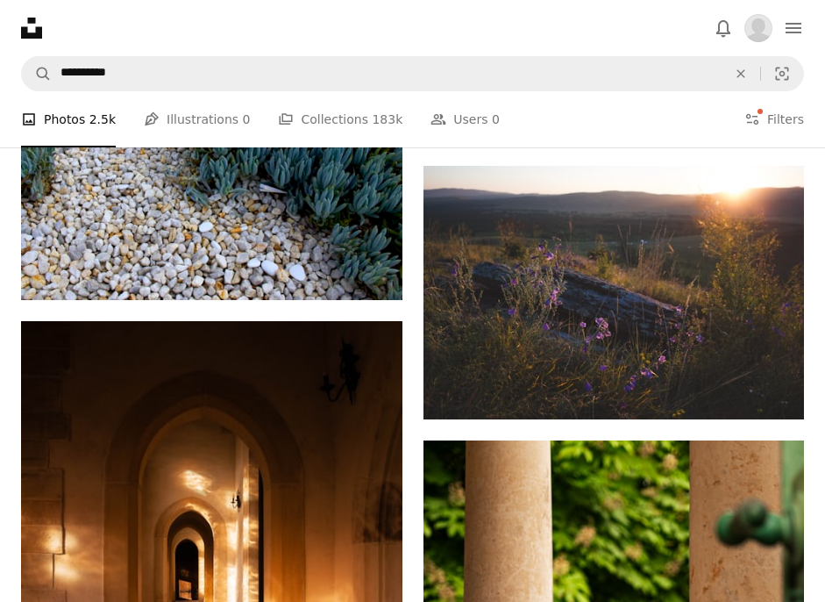
scroll to position [2749, 0]
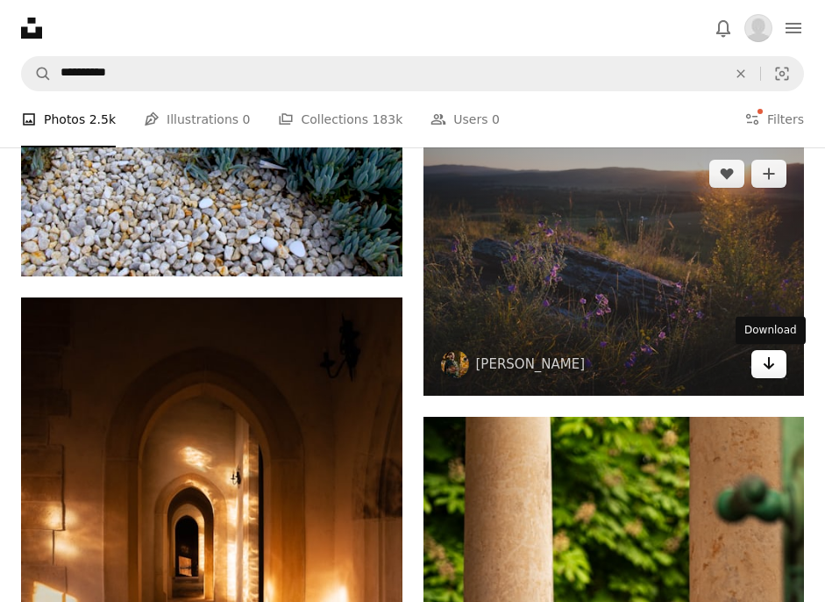
click at [773, 360] on icon "Arrow pointing down" at bounding box center [769, 363] width 14 height 21
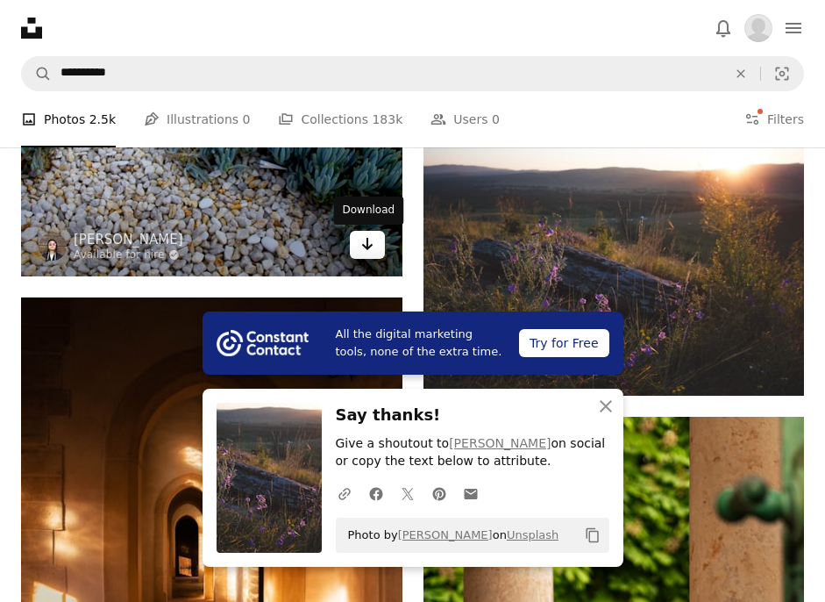
click at [367, 244] on icon "Download" at bounding box center [366, 244] width 11 height 12
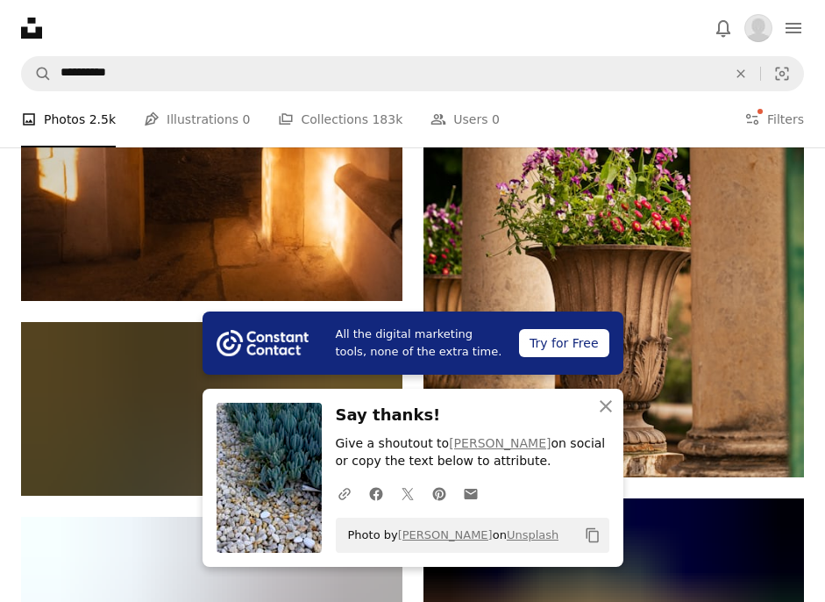
scroll to position [3269, 0]
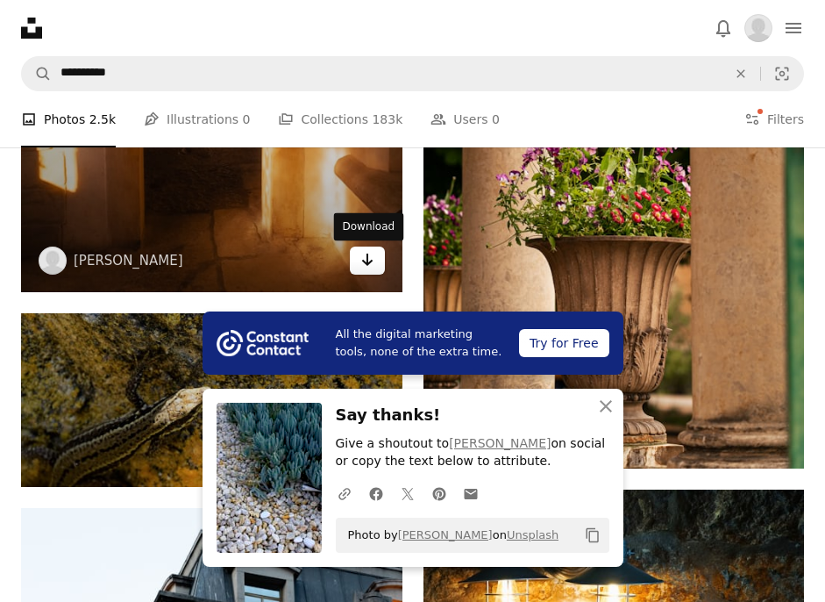
click at [368, 261] on icon "Arrow pointing down" at bounding box center [367, 259] width 14 height 21
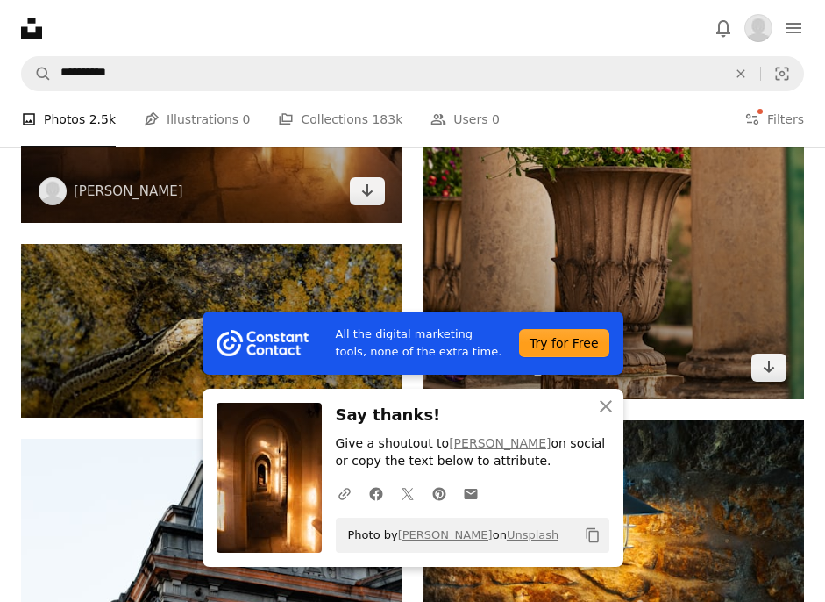
scroll to position [3344, 0]
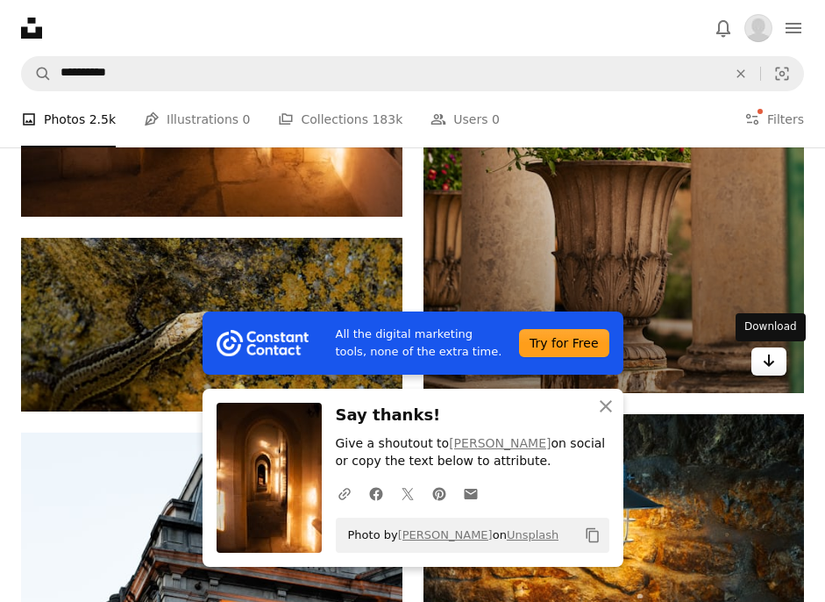
click at [774, 361] on icon "Arrow pointing down" at bounding box center [769, 360] width 14 height 21
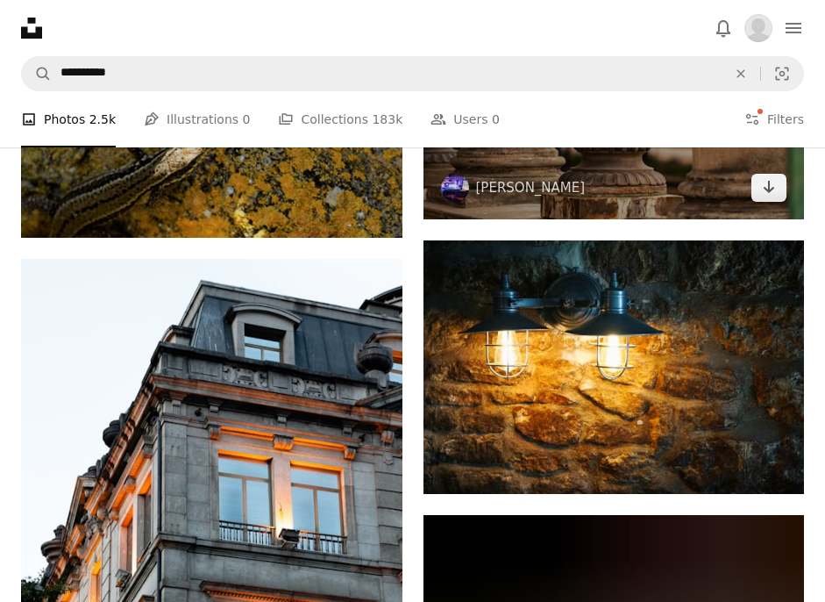
scroll to position [3379, 0]
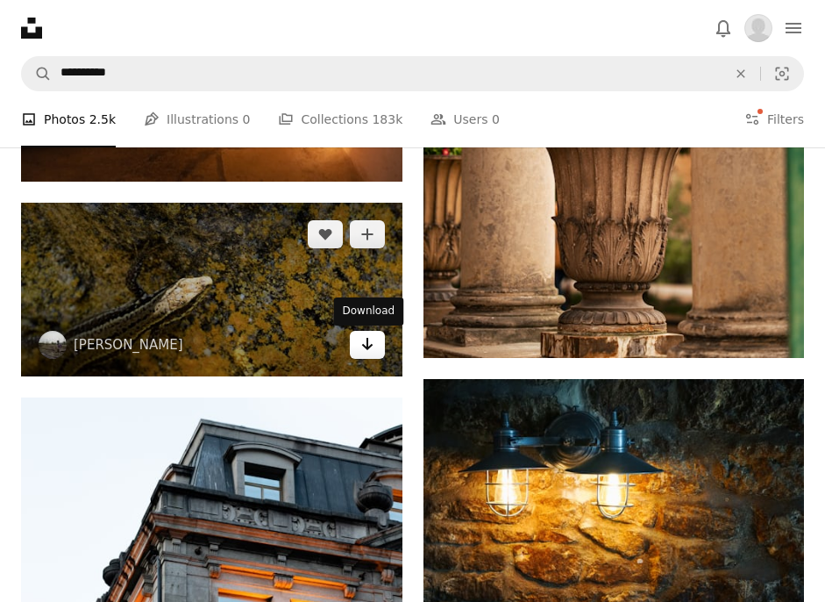
click at [376, 344] on link "Arrow pointing down" at bounding box center [367, 345] width 35 height 28
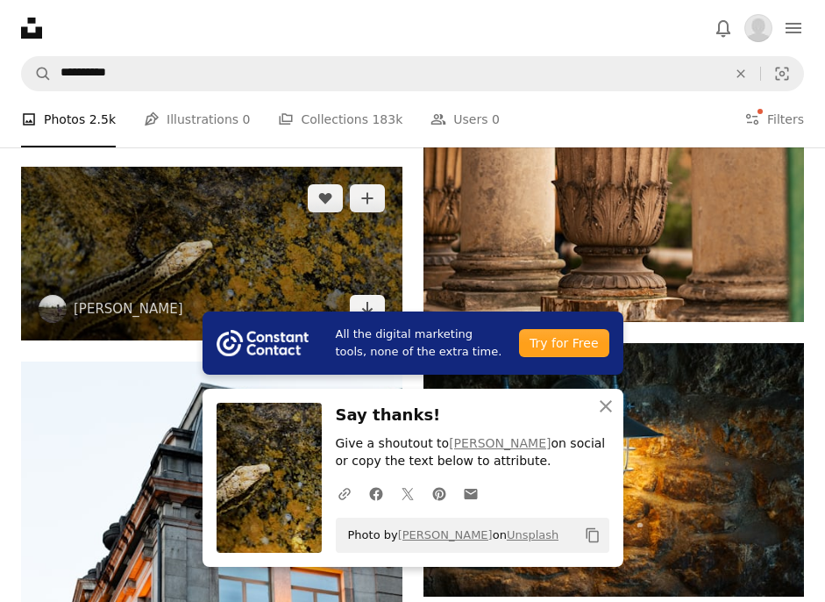
scroll to position [3452, 0]
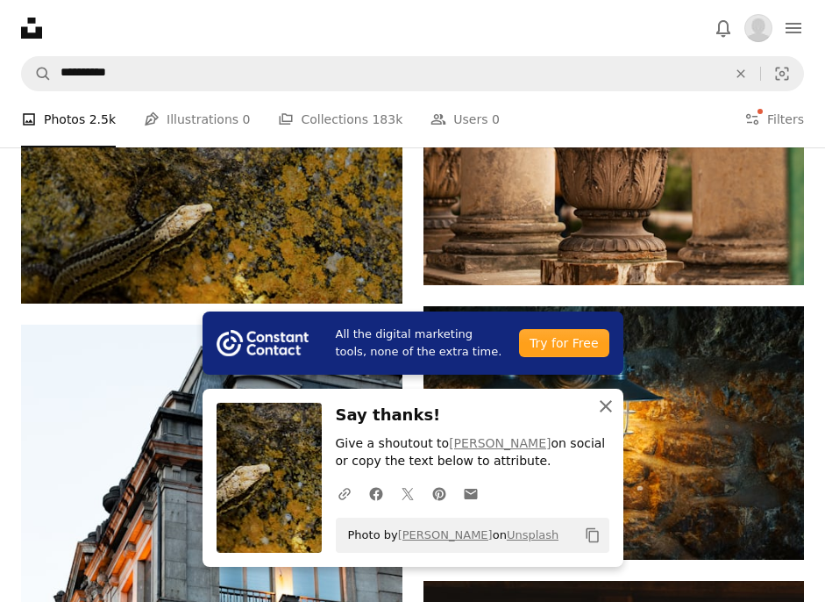
click at [604, 406] on icon "button" at bounding box center [606, 406] width 12 height 12
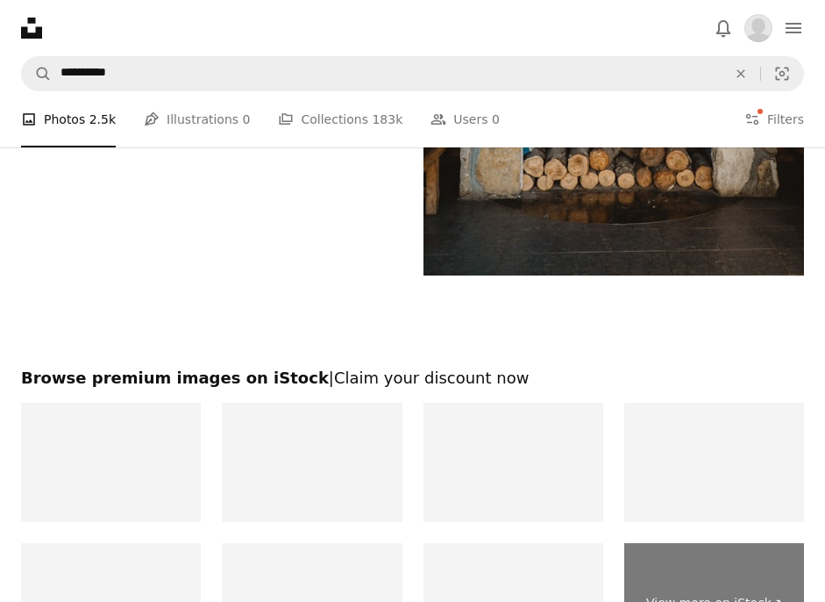
scroll to position [4439, 0]
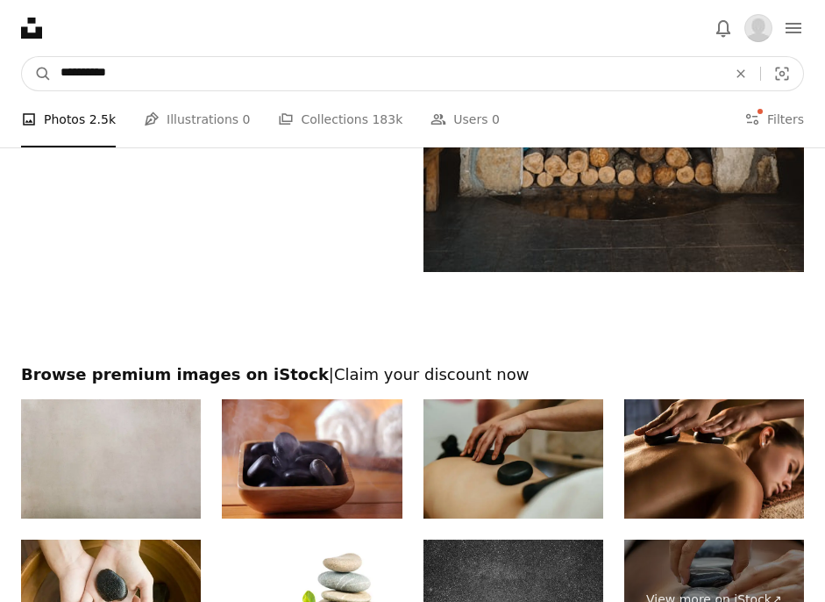
click at [111, 70] on input "**********" at bounding box center [387, 73] width 670 height 33
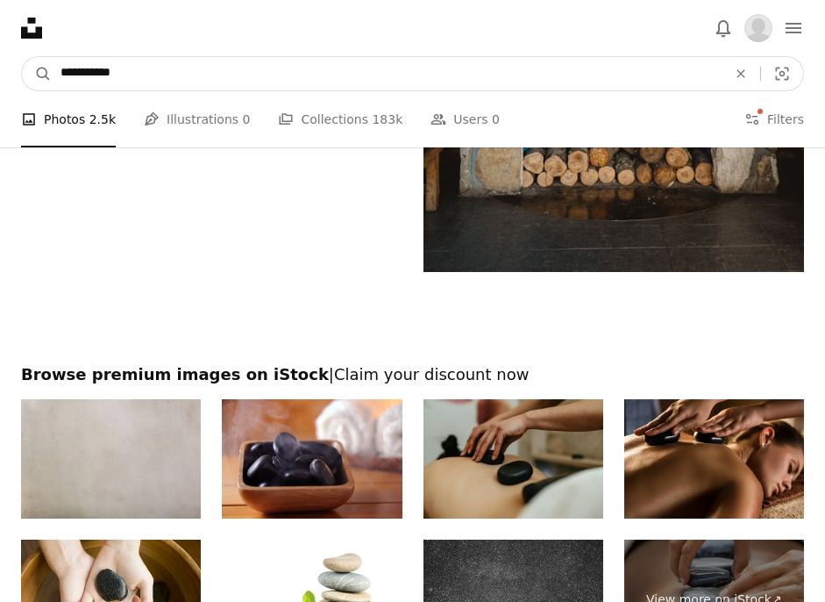
click at [111, 70] on input "**********" at bounding box center [387, 73] width 670 height 33
type input "**********"
click at [22, 57] on button "A magnifying glass" at bounding box center [37, 73] width 30 height 33
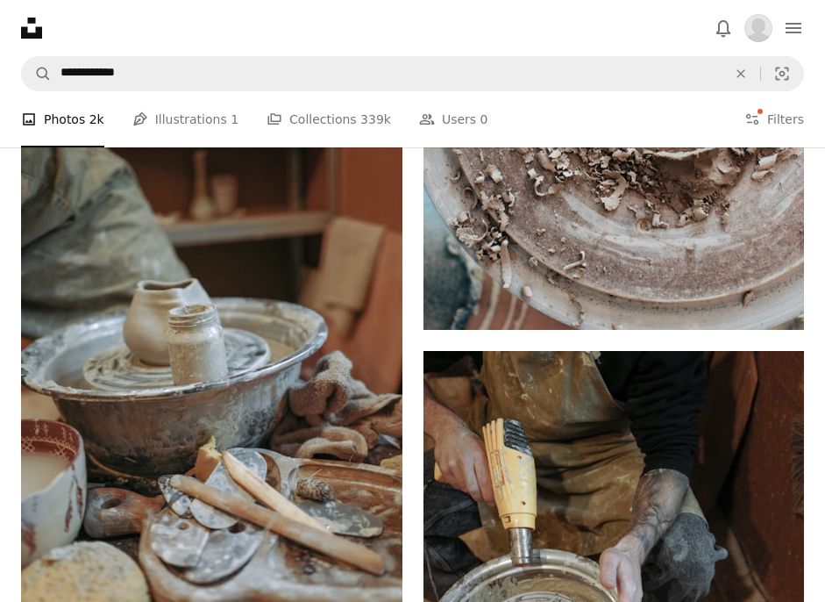
scroll to position [1842, 0]
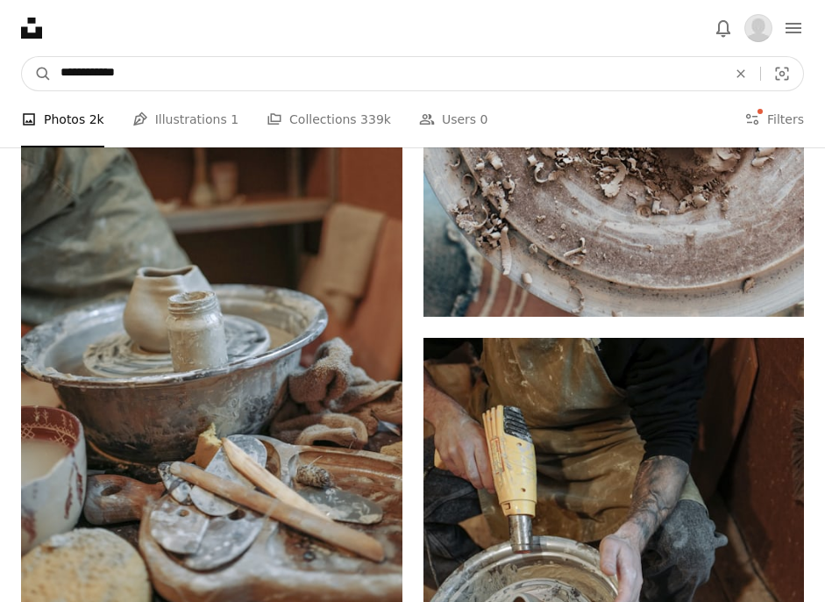
click at [84, 66] on input "**********" at bounding box center [387, 73] width 670 height 33
type input "****"
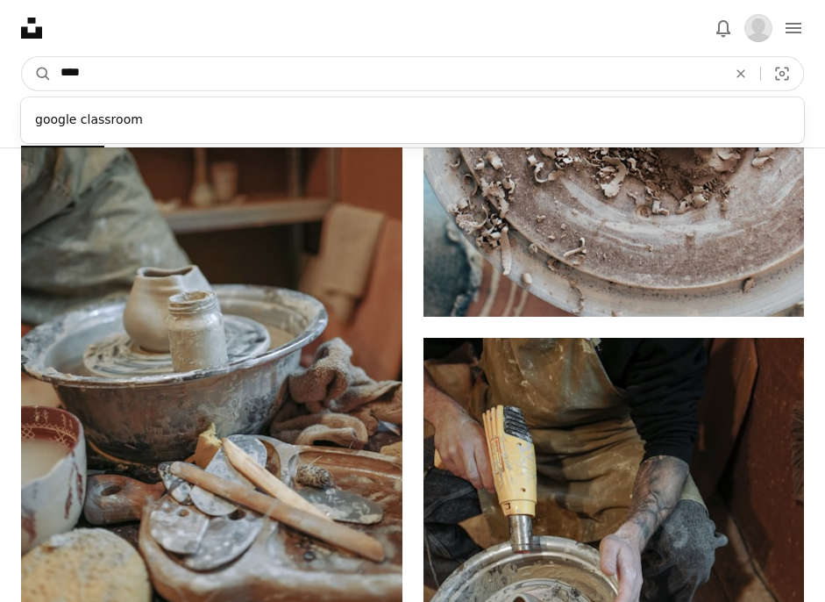
click button "A magnifying glass" at bounding box center [37, 73] width 30 height 33
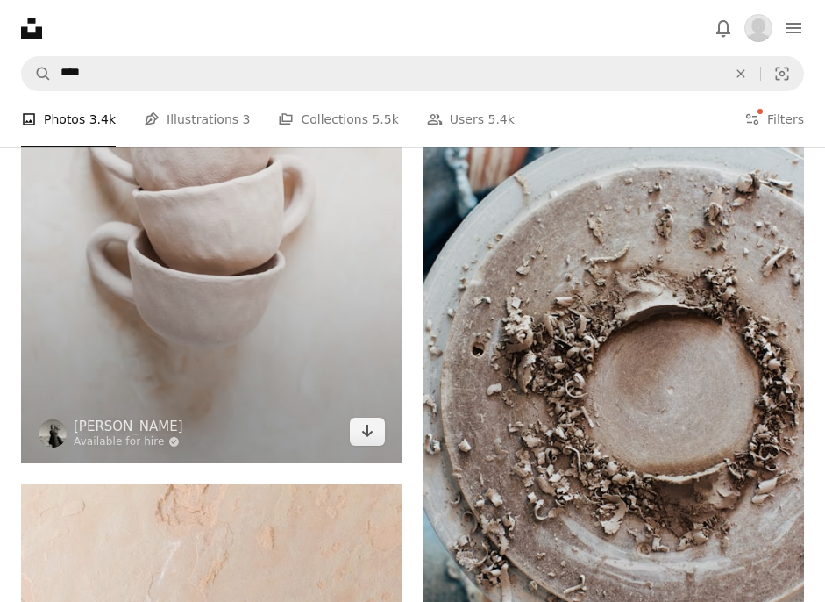
scroll to position [1228, 0]
click at [370, 439] on icon "Arrow pointing down" at bounding box center [367, 431] width 14 height 21
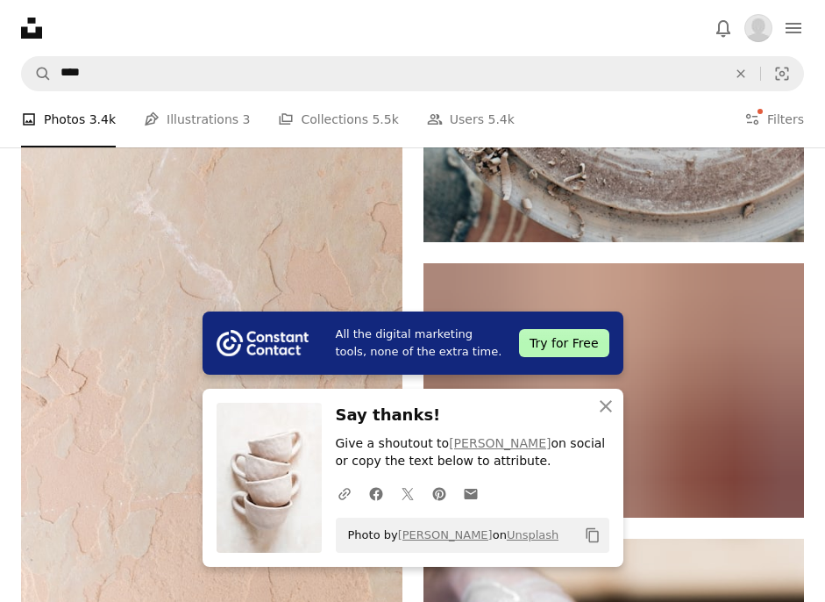
scroll to position [1642, 0]
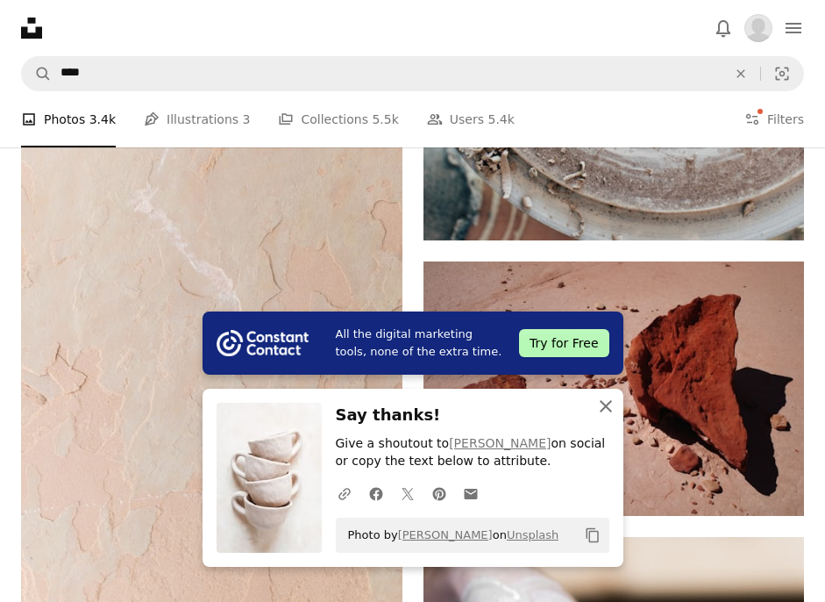
click at [610, 410] on icon "button" at bounding box center [606, 406] width 12 height 12
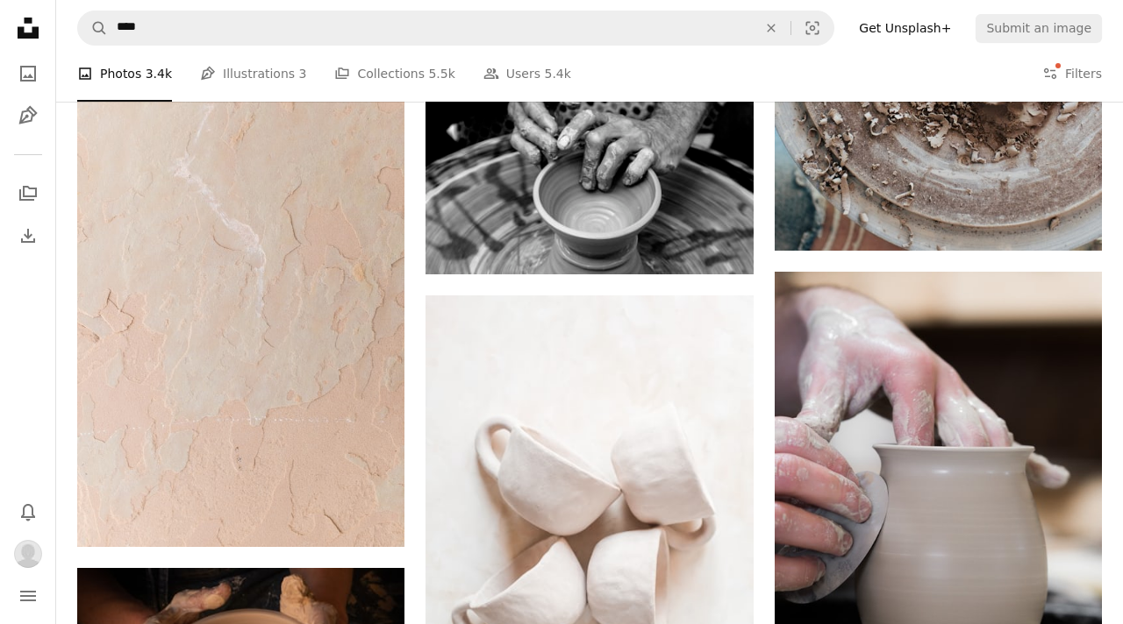
scroll to position [1170, 0]
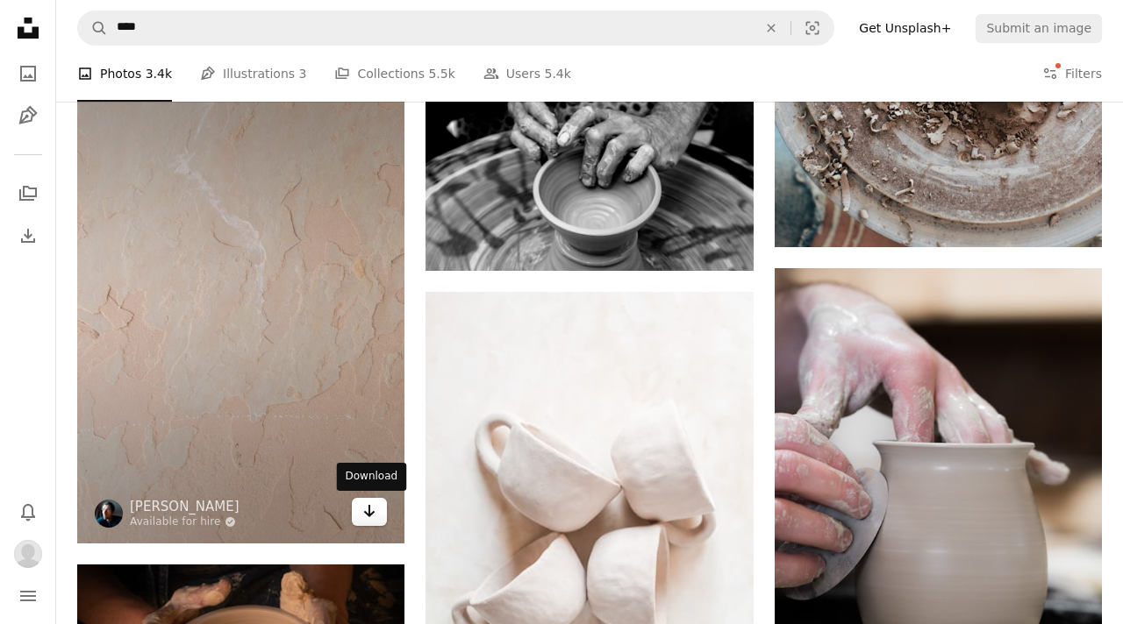
click at [366, 518] on icon "Arrow pointing down" at bounding box center [369, 511] width 14 height 21
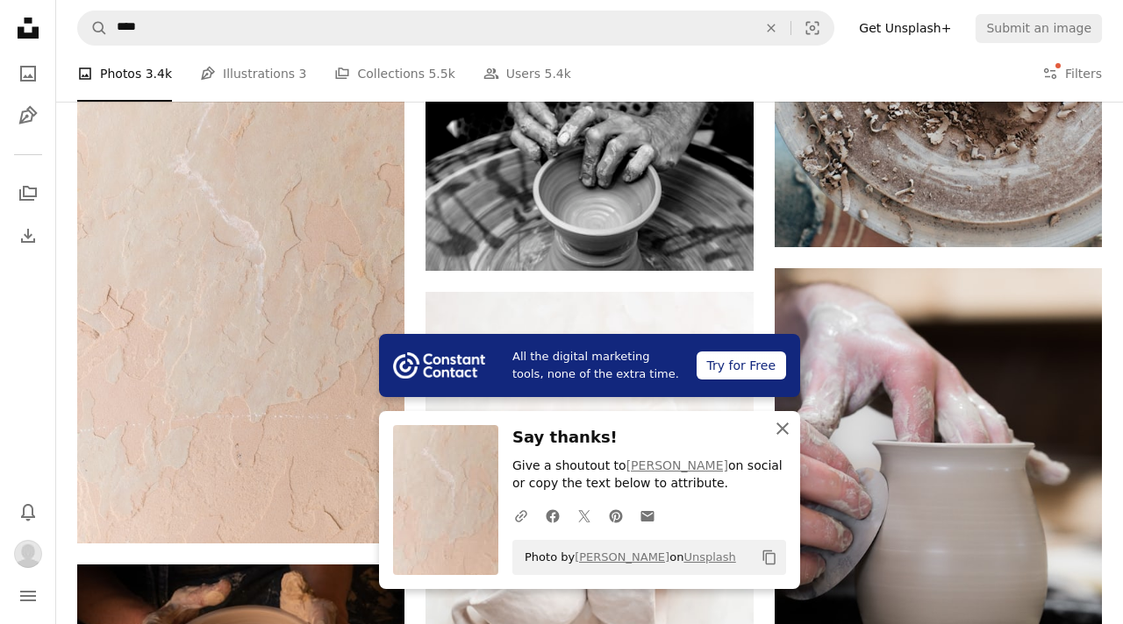
click at [785, 429] on icon "An X shape" at bounding box center [782, 428] width 21 height 21
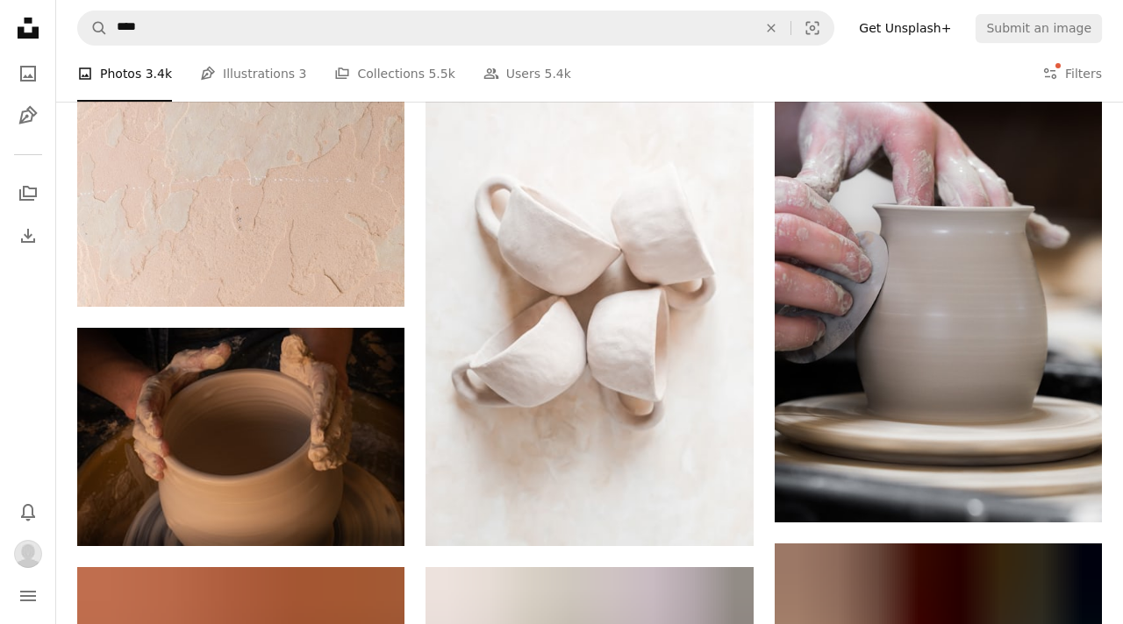
scroll to position [1409, 0]
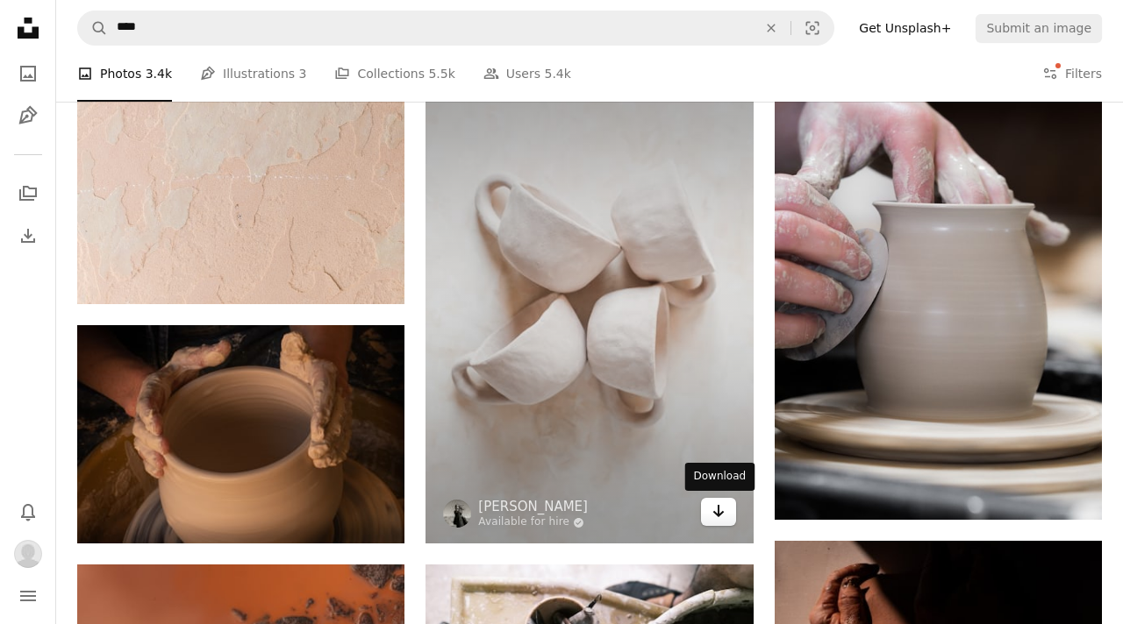
click at [717, 510] on icon "Arrow pointing down" at bounding box center [718, 511] width 14 height 21
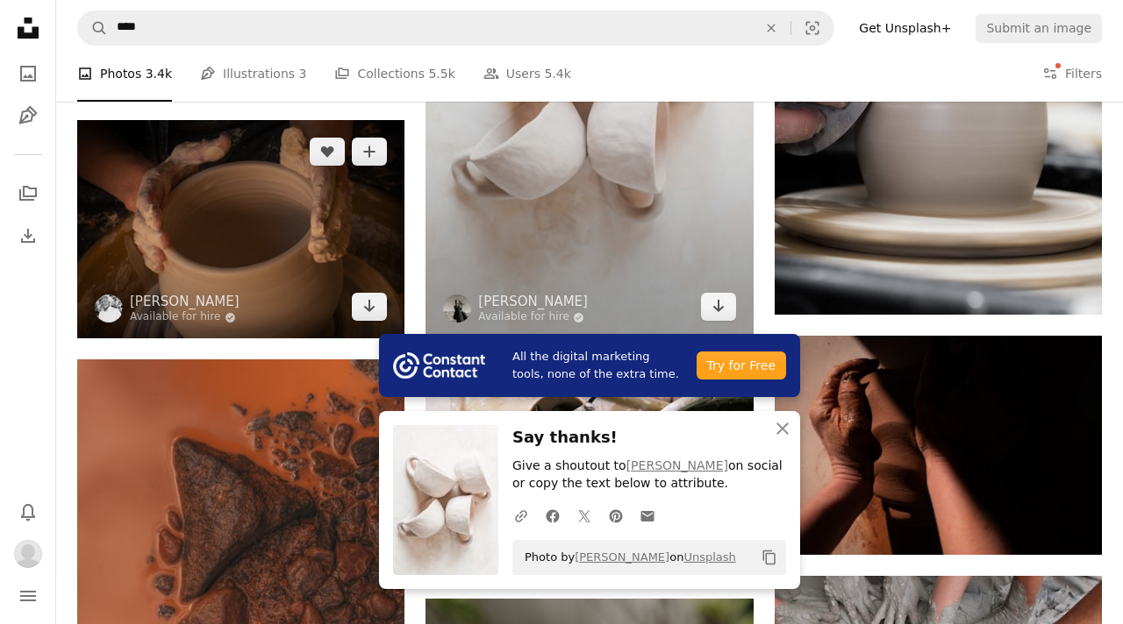
scroll to position [1668, 0]
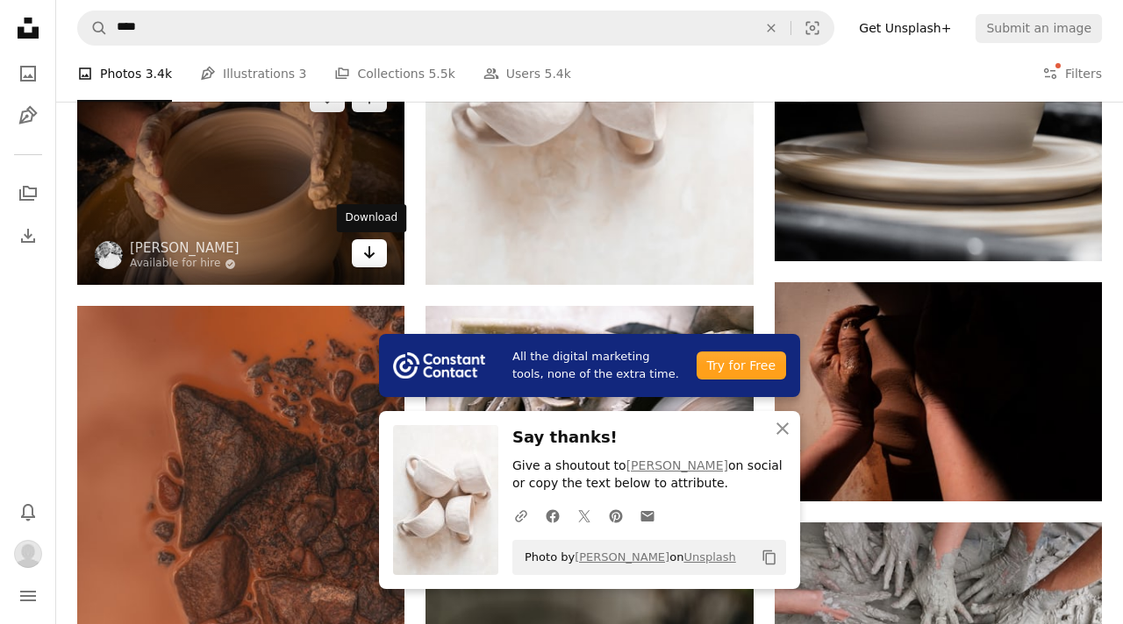
click at [365, 254] on icon "Download" at bounding box center [369, 252] width 11 height 12
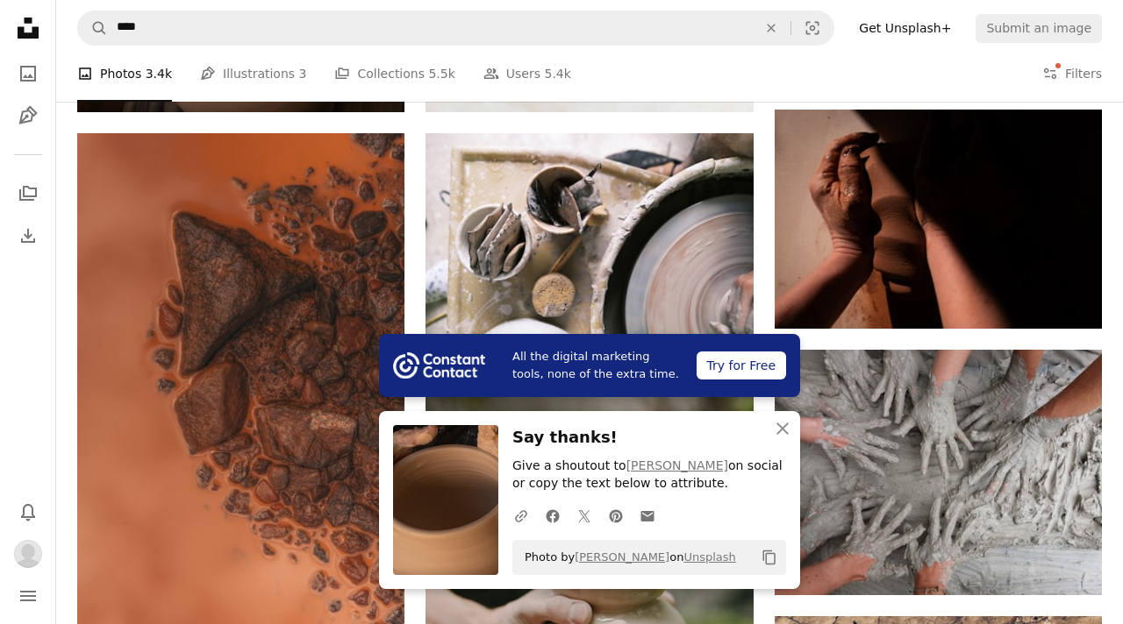
scroll to position [1849, 0]
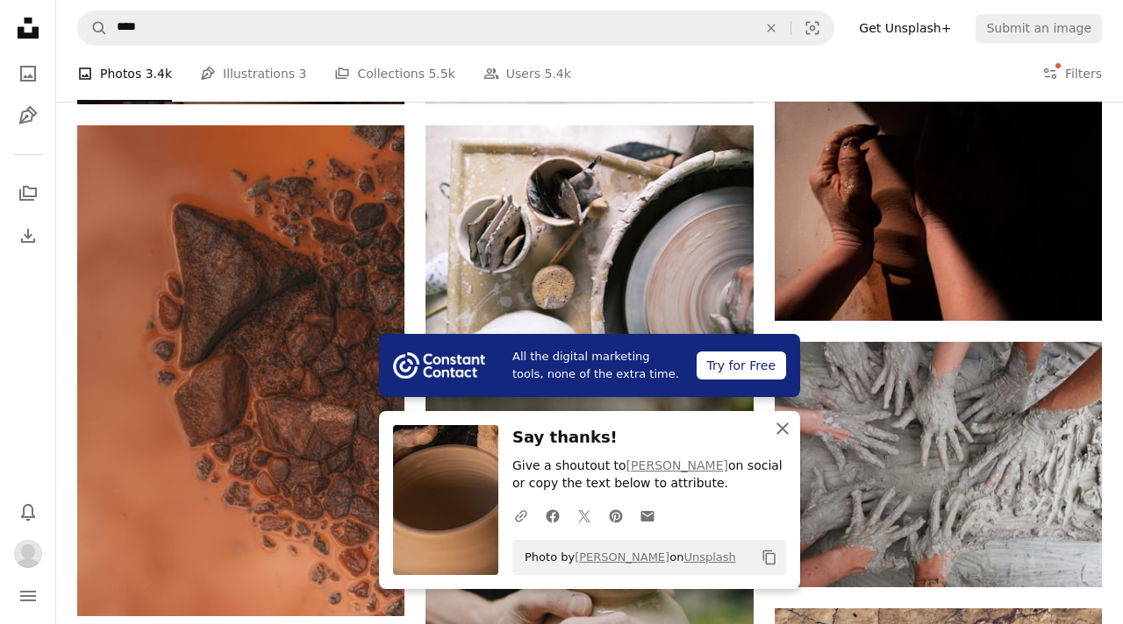
click at [788, 431] on icon "An X shape" at bounding box center [782, 428] width 21 height 21
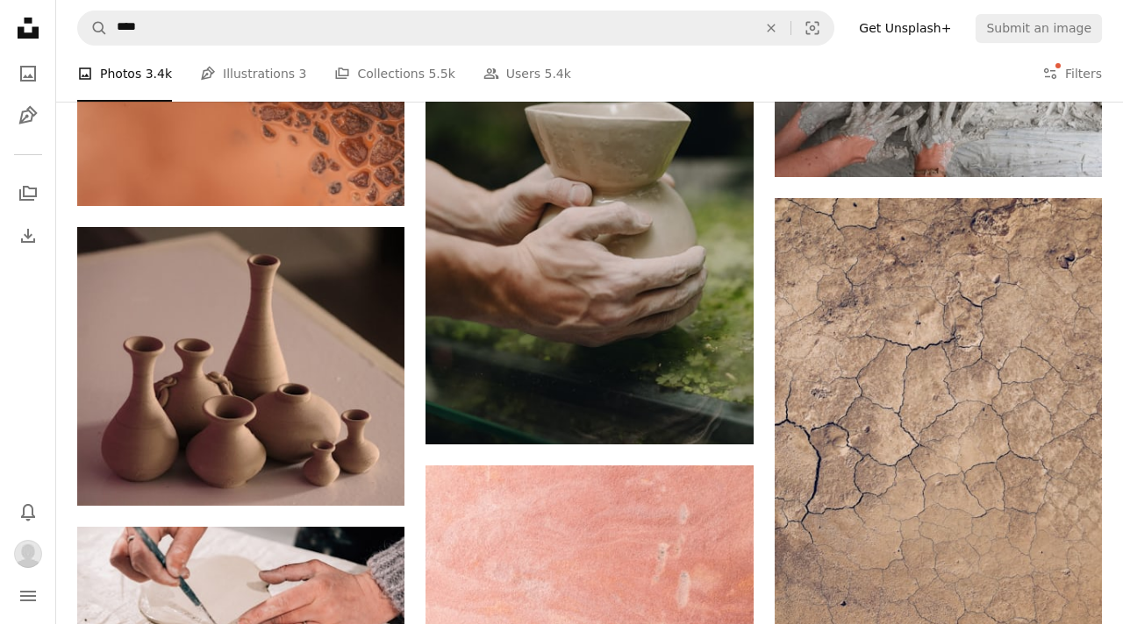
scroll to position [2301, 0]
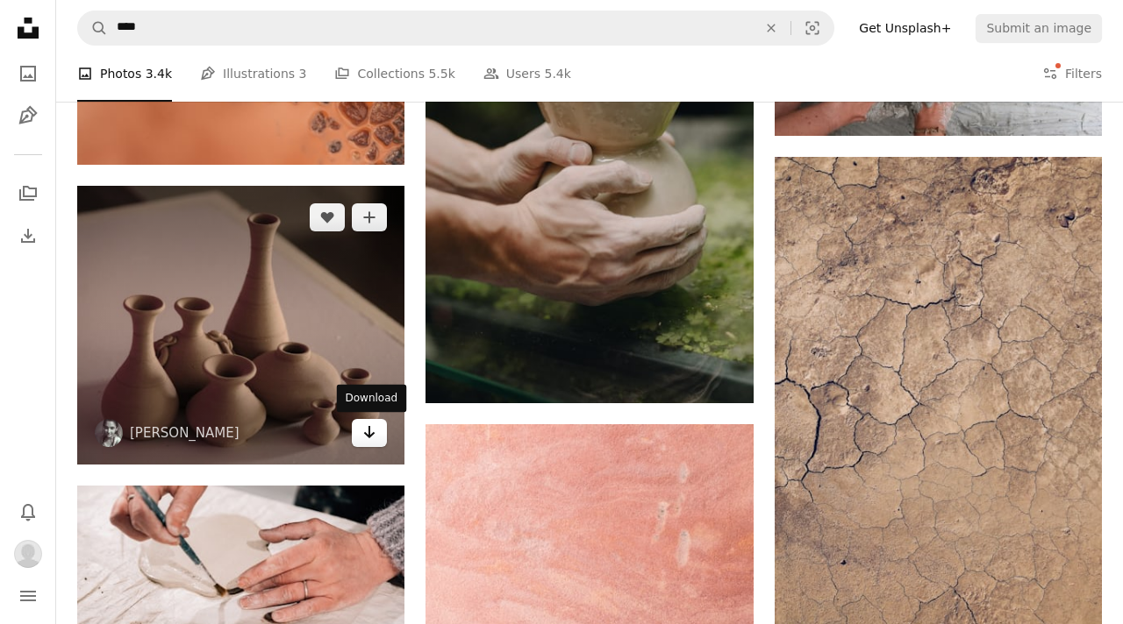
click at [375, 436] on icon "Arrow pointing down" at bounding box center [369, 432] width 14 height 21
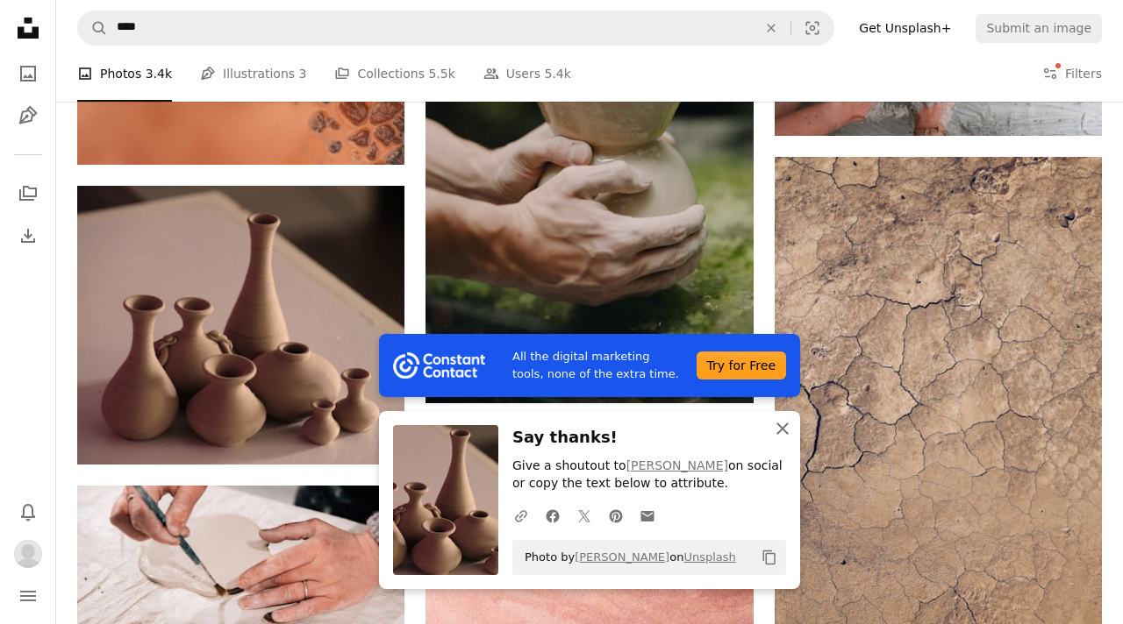
click at [787, 433] on icon "button" at bounding box center [782, 429] width 12 height 12
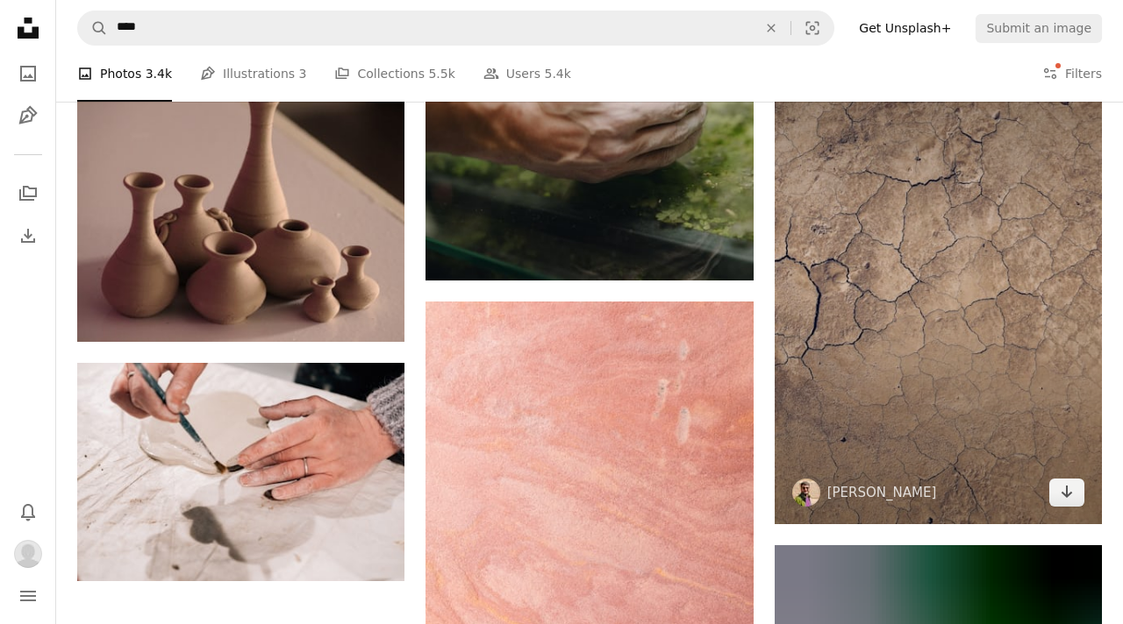
scroll to position [2429, 0]
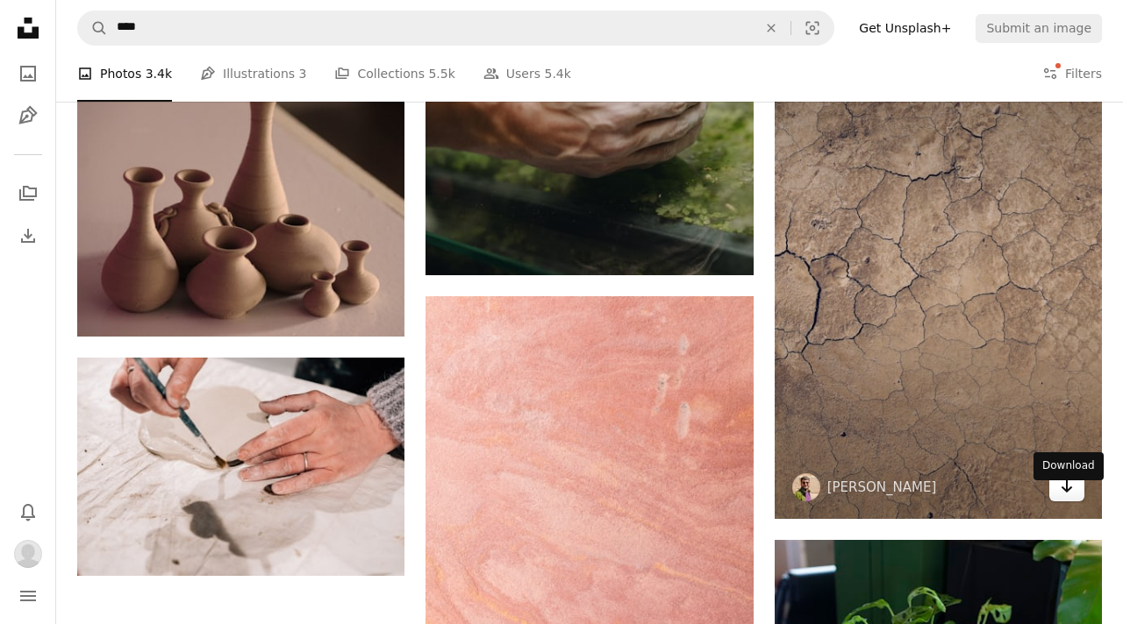
click at [1057, 502] on link "Arrow pointing down" at bounding box center [1066, 488] width 35 height 28
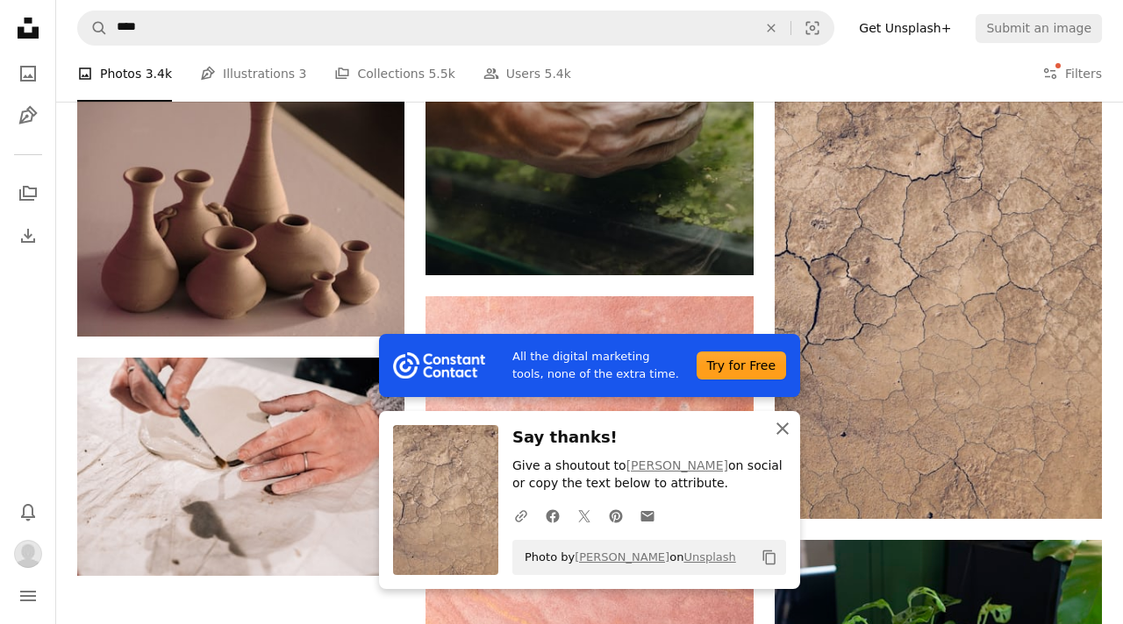
click at [780, 429] on icon "button" at bounding box center [782, 429] width 12 height 12
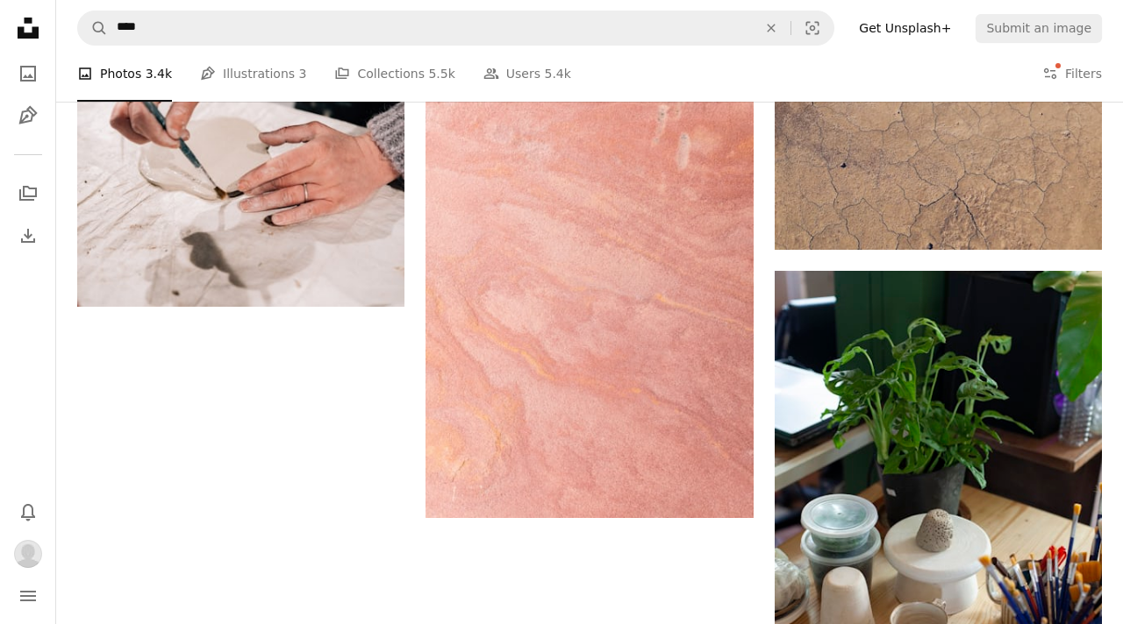
scroll to position [2702, 0]
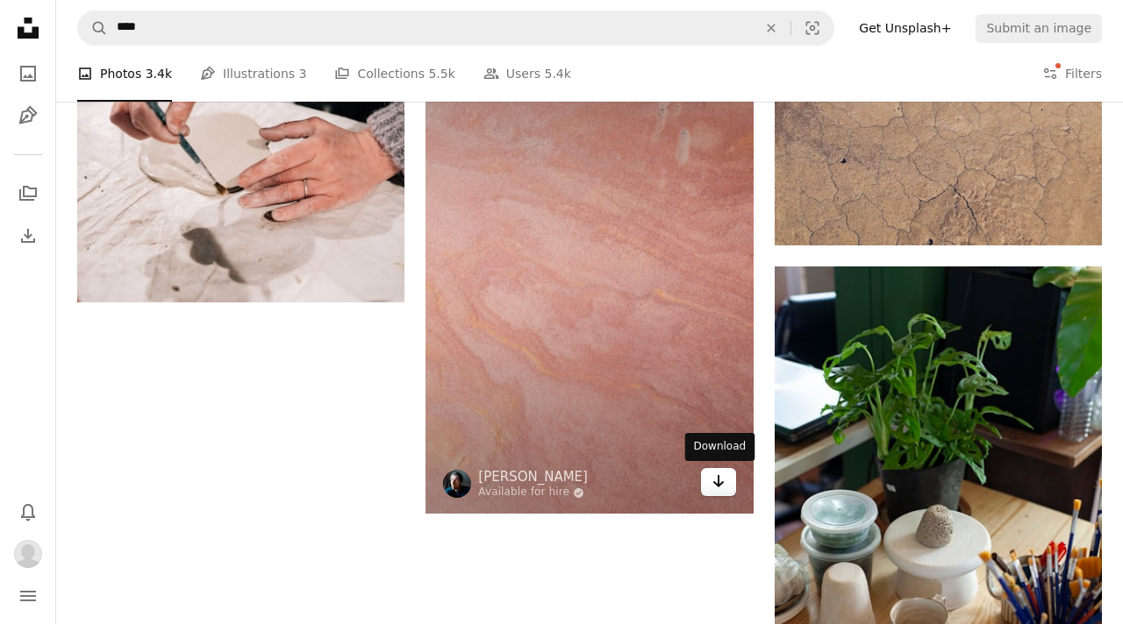
click at [724, 484] on icon "Arrow pointing down" at bounding box center [718, 481] width 14 height 21
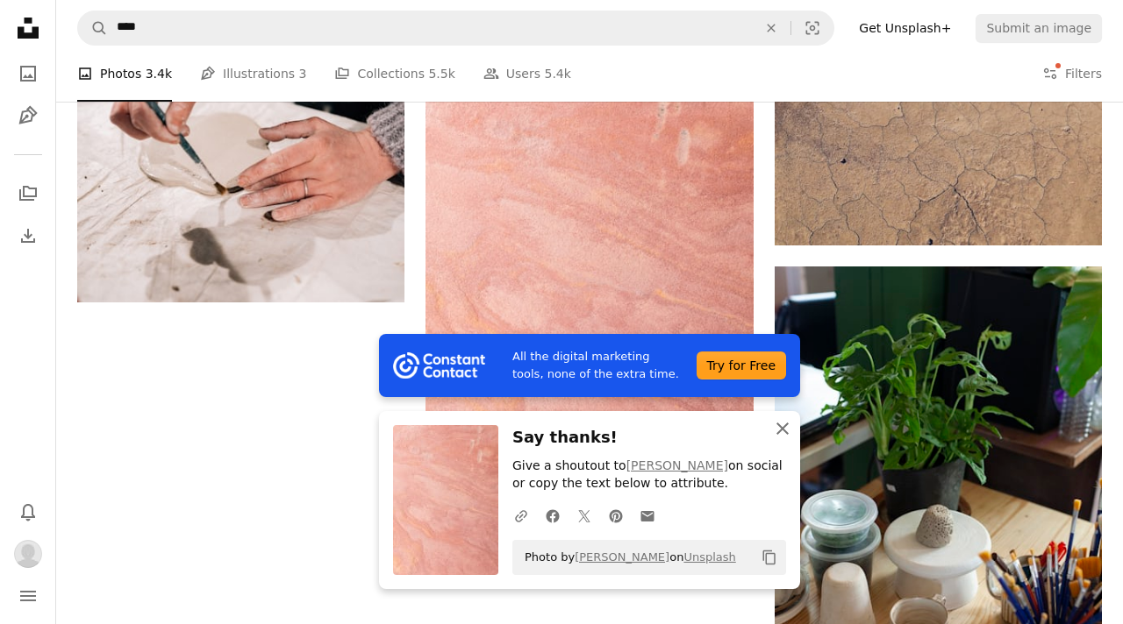
click at [781, 432] on icon "An X shape" at bounding box center [782, 428] width 21 height 21
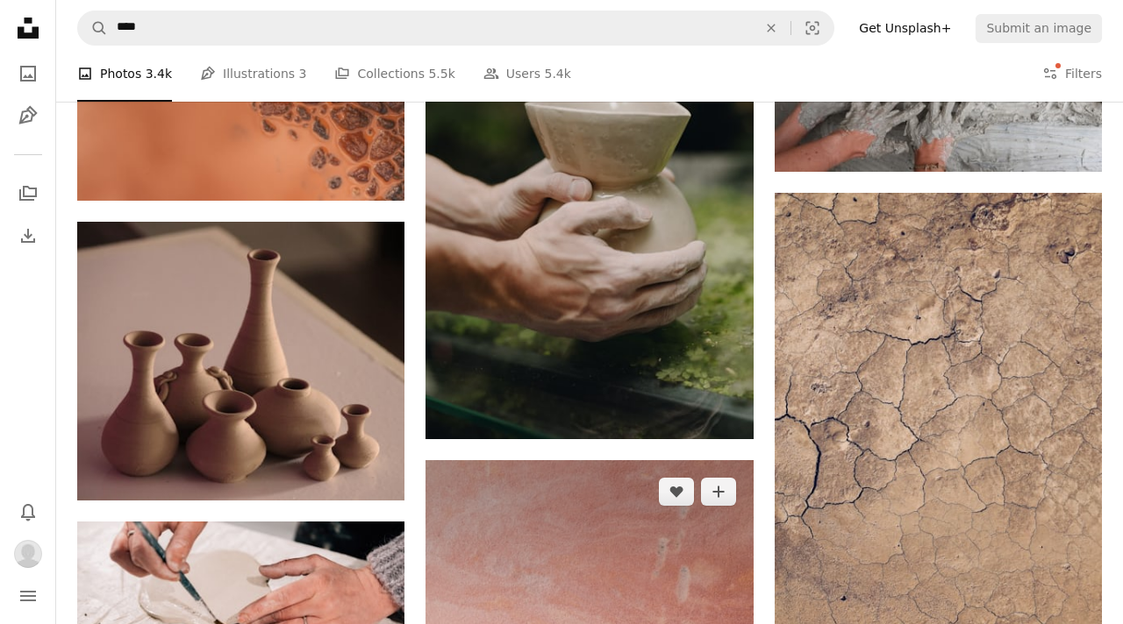
scroll to position [2263, 0]
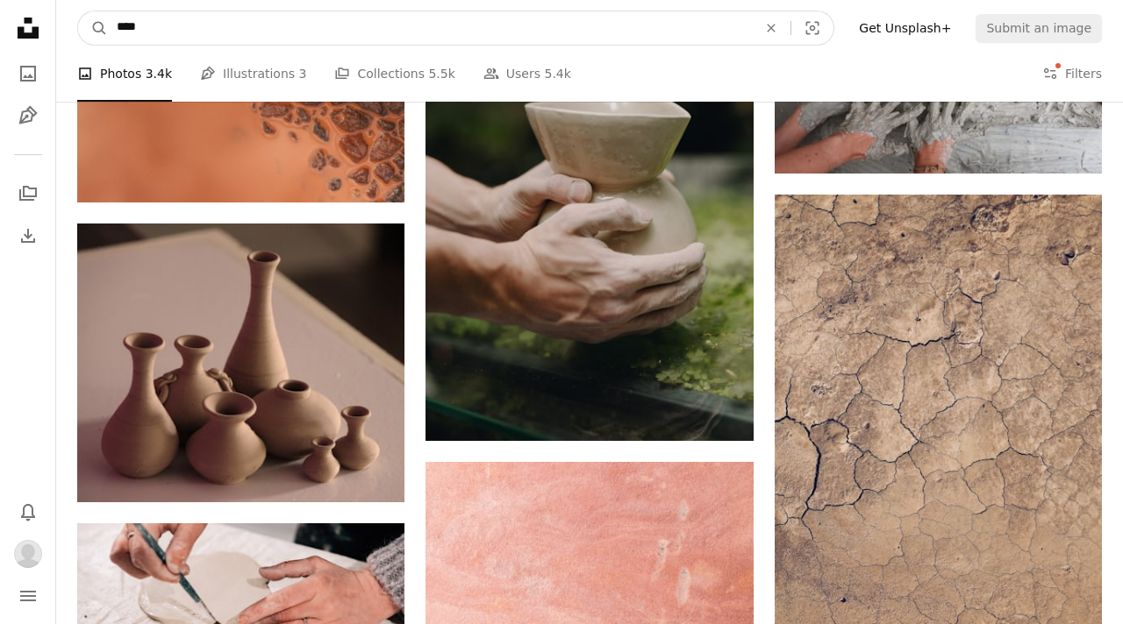
click at [574, 42] on input "****" at bounding box center [430, 27] width 644 height 33
type input "*********"
click at [78, 11] on button "A magnifying glass" at bounding box center [93, 27] width 30 height 33
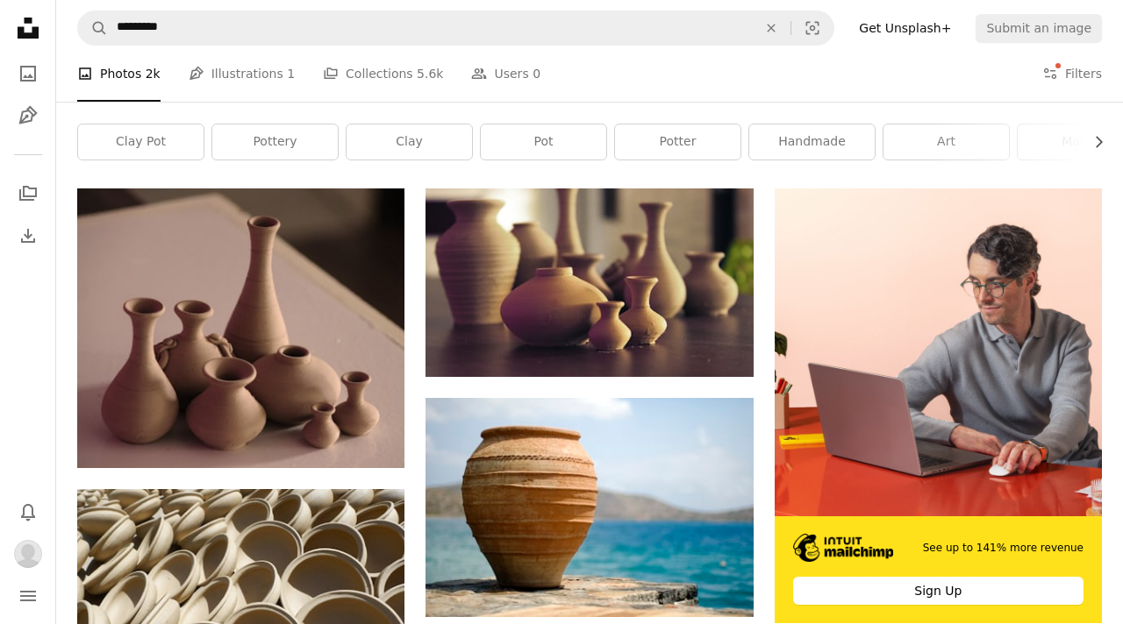
scroll to position [286, 0]
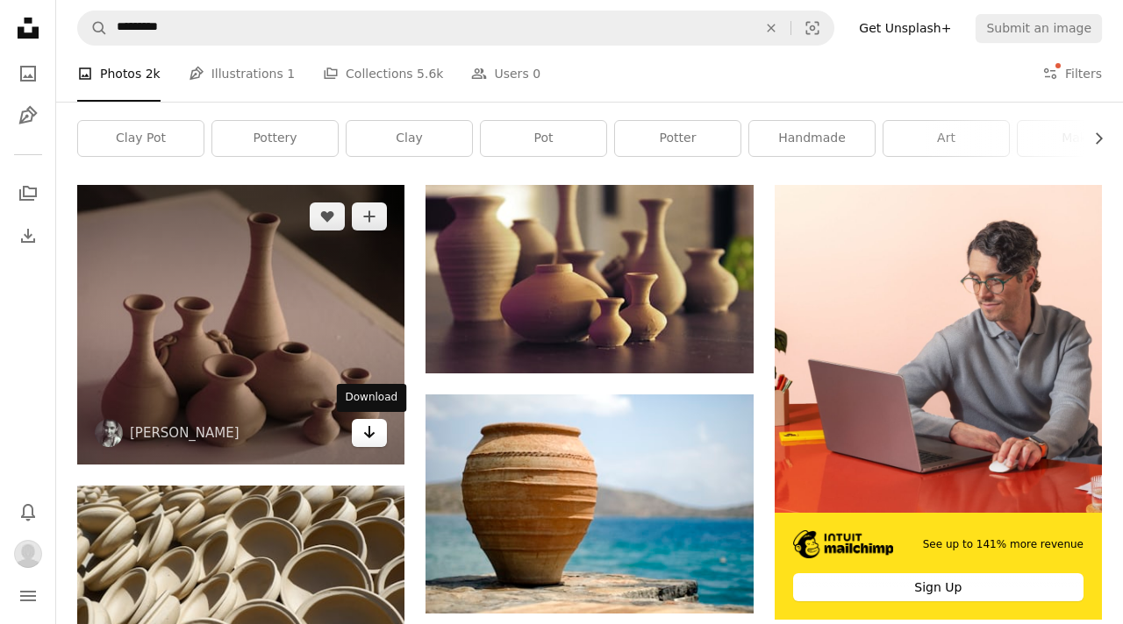
click at [369, 436] on icon "Download" at bounding box center [369, 432] width 11 height 12
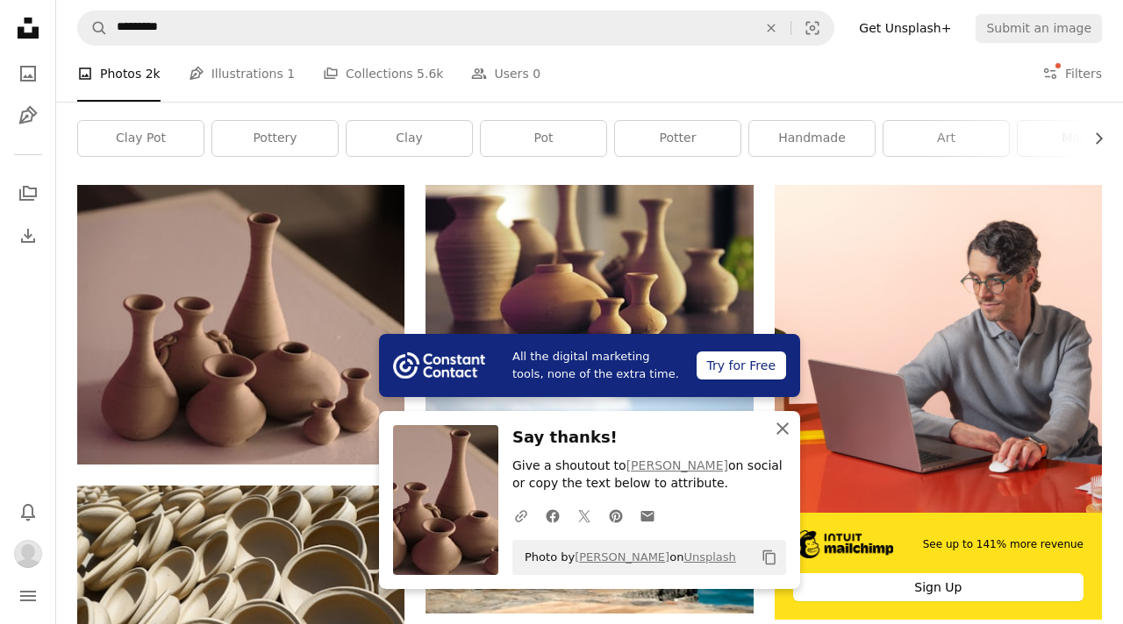
click at [781, 422] on icon "An X shape" at bounding box center [782, 428] width 21 height 21
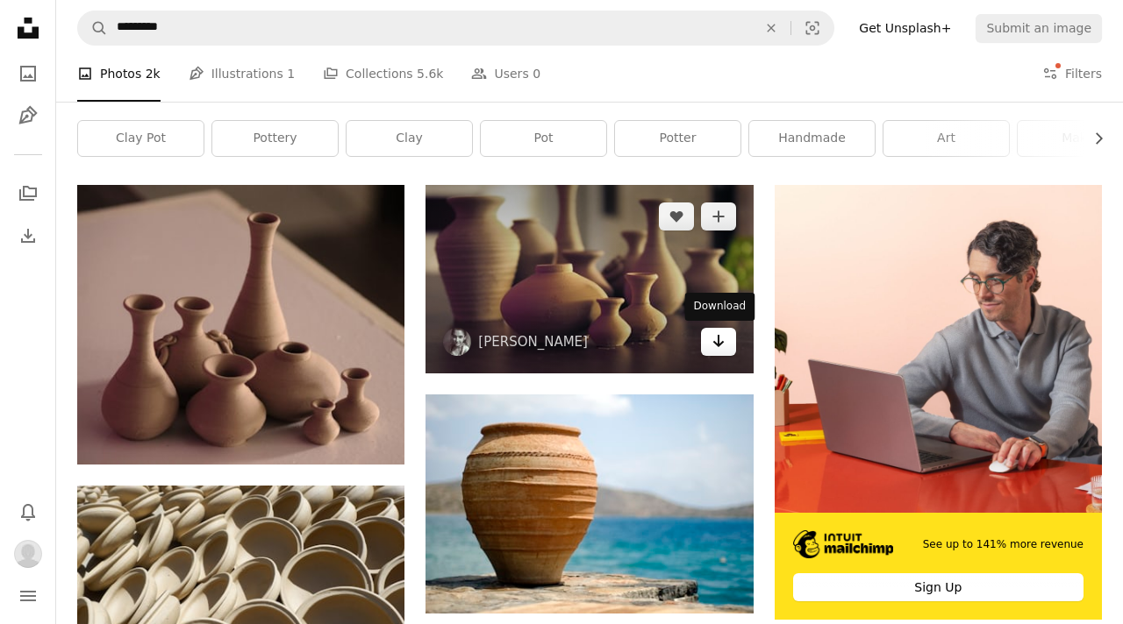
click at [724, 350] on icon "Arrow pointing down" at bounding box center [718, 341] width 14 height 21
